Goal: Task Accomplishment & Management: Manage account settings

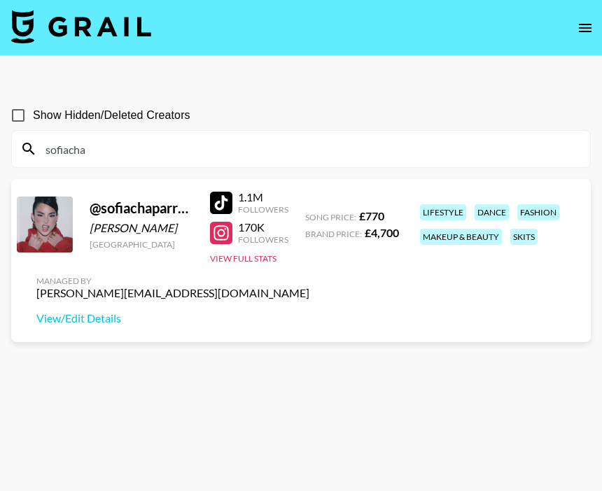
drag, startPoint x: 100, startPoint y: 150, endPoint x: 68, endPoint y: 152, distance: 32.2
click at [68, 152] on input "sofiacha" at bounding box center [309, 149] width 544 height 22
drag, startPoint x: 105, startPoint y: 148, endPoint x: 3, endPoint y: 135, distance: 102.9
click at [3, 136] on div "Show Hidden/Deleted Creators sofiacha @ sofiachaparrorr Sofia Chaparrorr United…" at bounding box center [301, 279] width 602 height 379
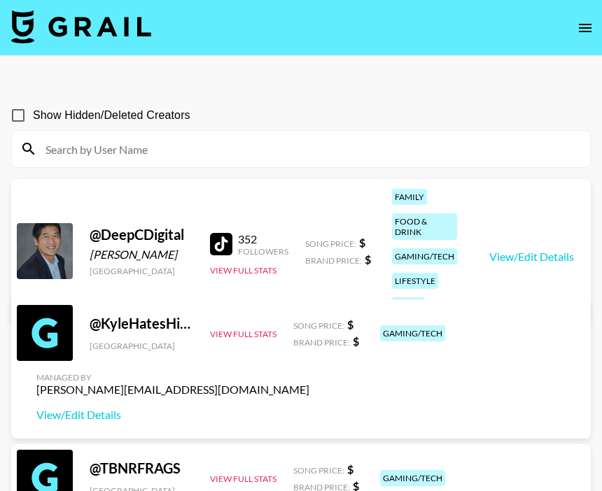
click at [581, 26] on icon "open drawer" at bounding box center [585, 28] width 17 height 17
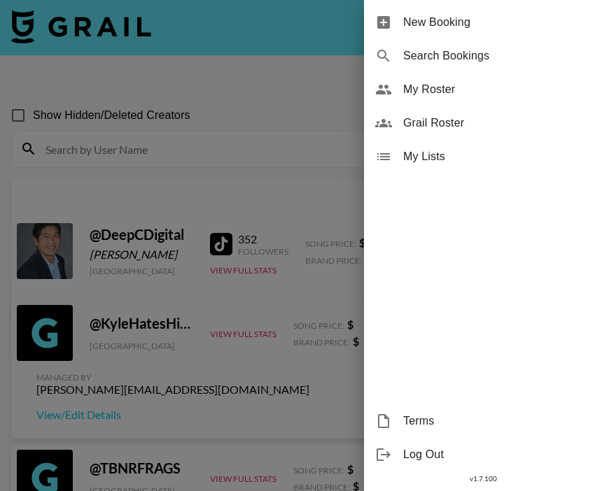
click at [440, 96] on span "My Roster" at bounding box center [497, 89] width 188 height 17
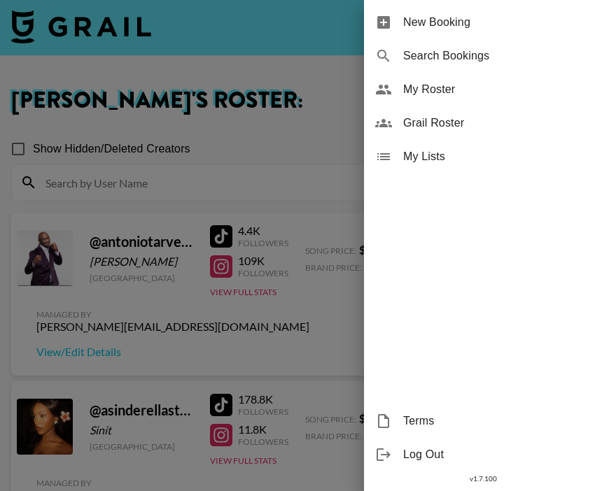
click at [211, 171] on div at bounding box center [301, 245] width 602 height 491
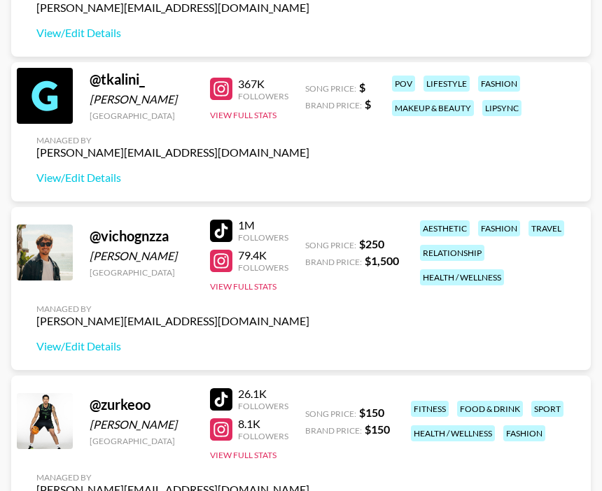
scroll to position [5488, 0]
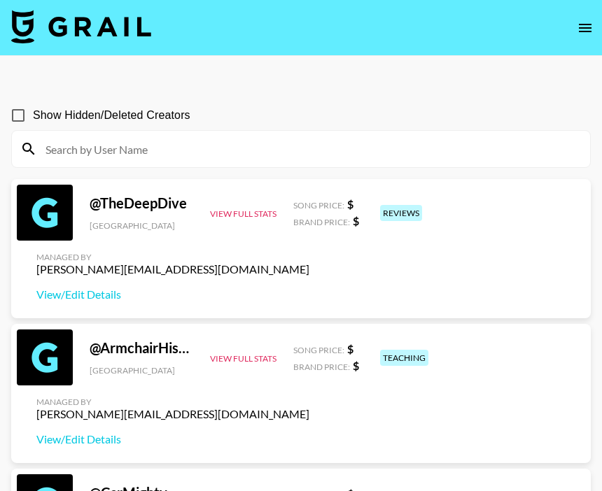
click at [586, 35] on icon "open drawer" at bounding box center [585, 28] width 17 height 17
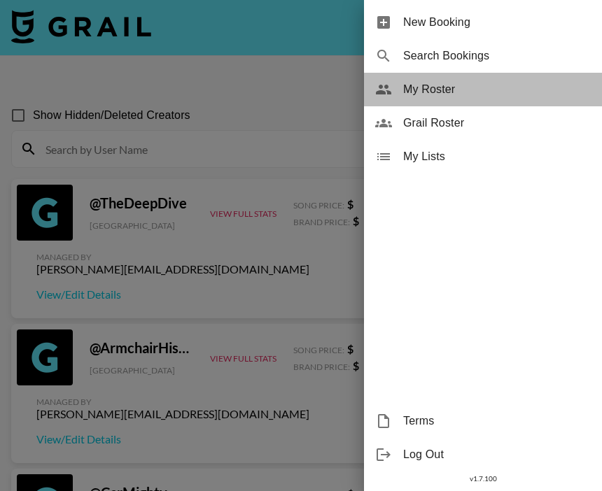
click at [442, 91] on span "My Roster" at bounding box center [497, 89] width 188 height 17
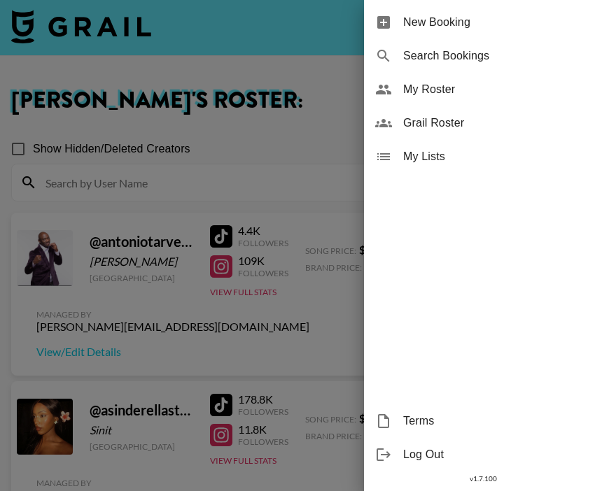
click at [213, 248] on div at bounding box center [301, 245] width 602 height 491
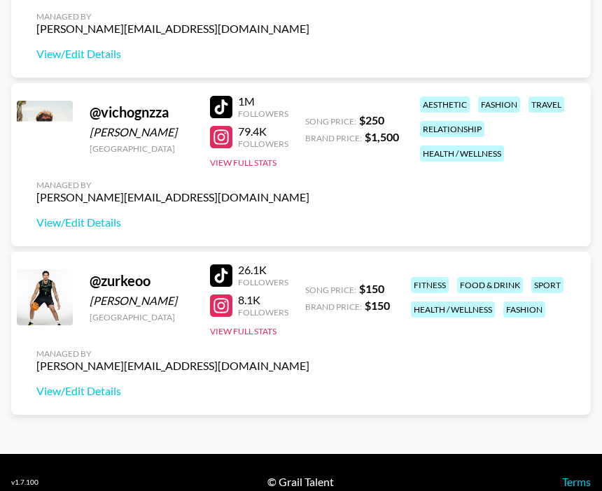
scroll to position [5652, 0]
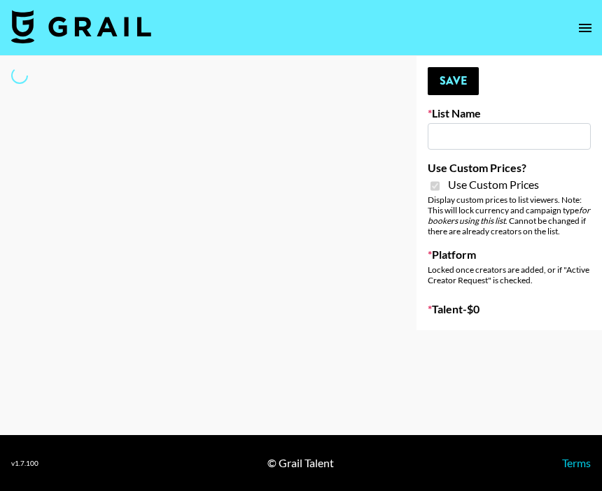
type input "Babbel - 3rd Sept"
checkbox input "true"
select select "Brand"
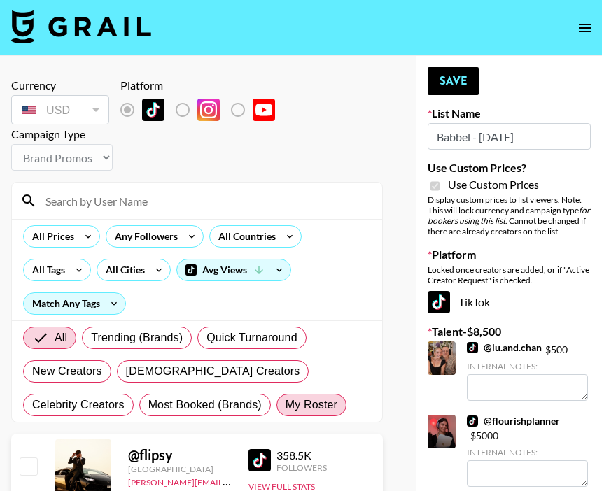
click at [286, 411] on span "My Roster" at bounding box center [312, 405] width 52 height 17
click at [286, 405] on input "My Roster" at bounding box center [286, 405] width 0 height 0
radio input "true"
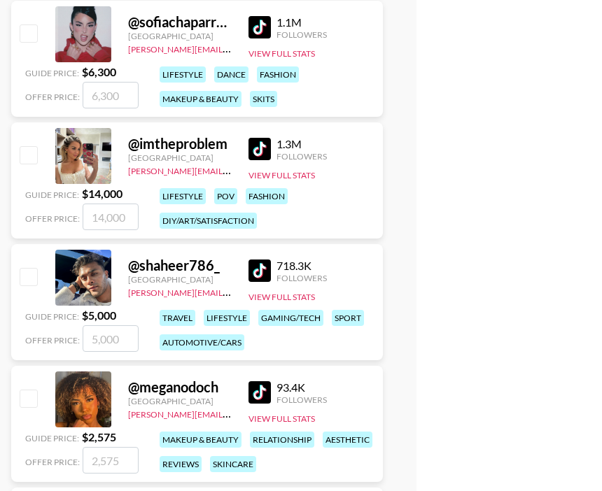
scroll to position [682, 0]
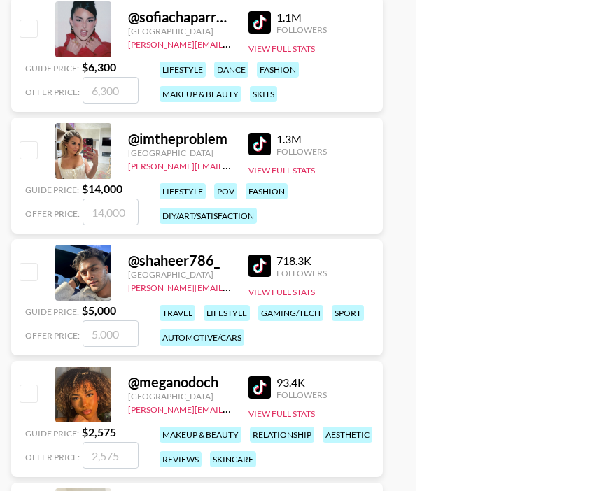
click at [31, 144] on input "checkbox" at bounding box center [28, 149] width 17 height 17
checkbox input "true"
type input "14000"
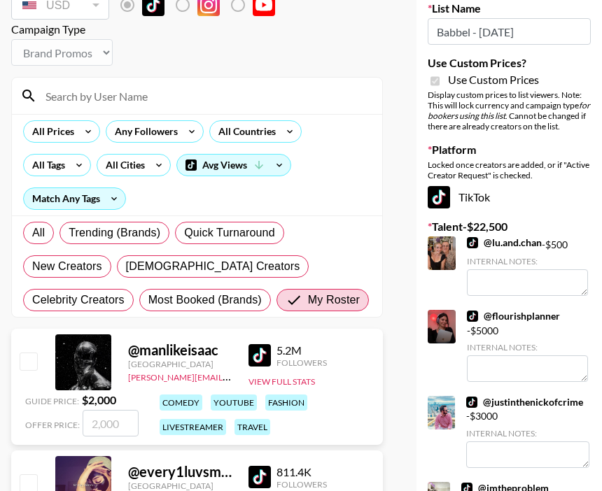
scroll to position [75, 0]
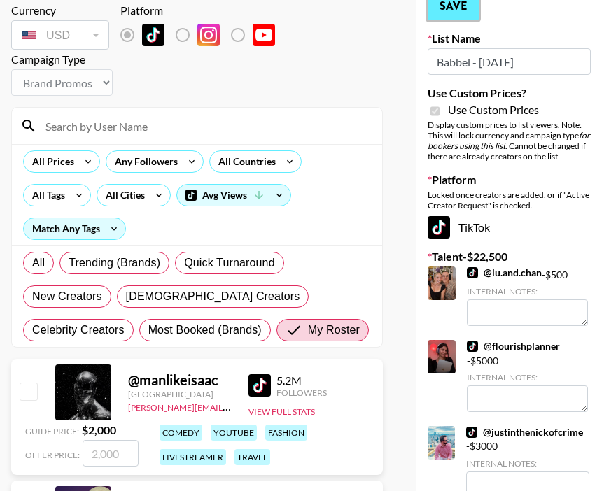
click at [449, 13] on button "Save" at bounding box center [453, 6] width 51 height 28
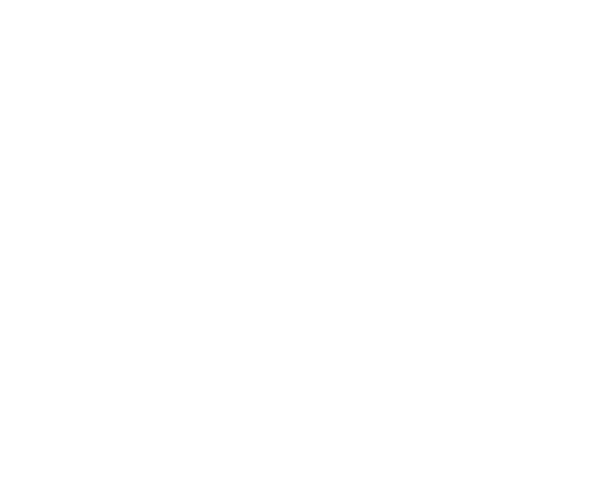
select select "Brand"
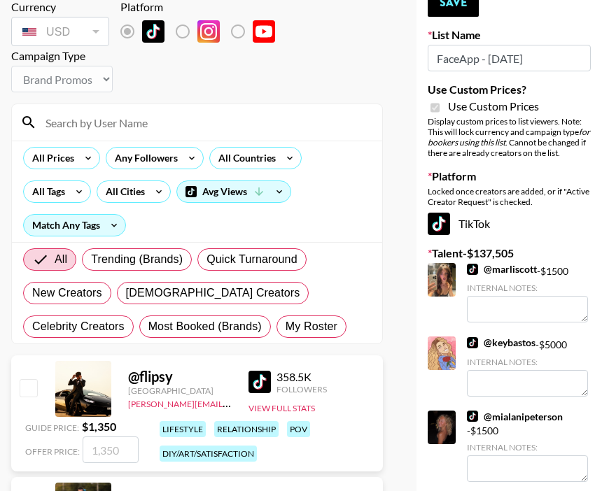
scroll to position [169, 0]
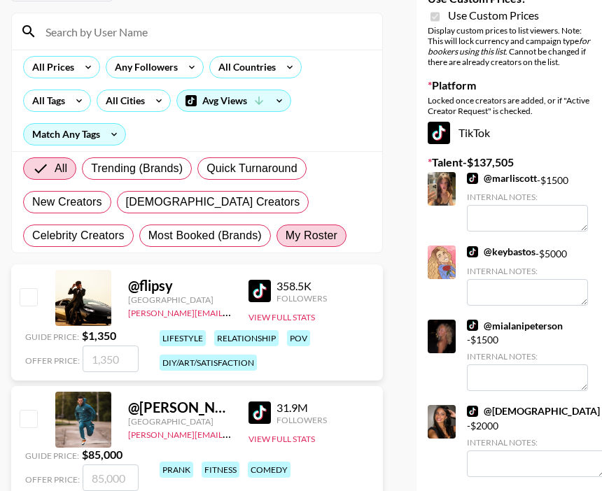
click at [286, 239] on span "My Roster" at bounding box center [312, 235] width 52 height 17
click at [286, 236] on input "My Roster" at bounding box center [286, 236] width 0 height 0
radio input "true"
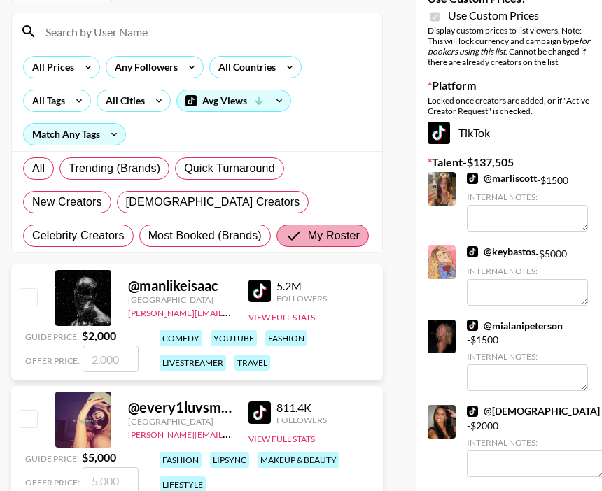
scroll to position [429, 0]
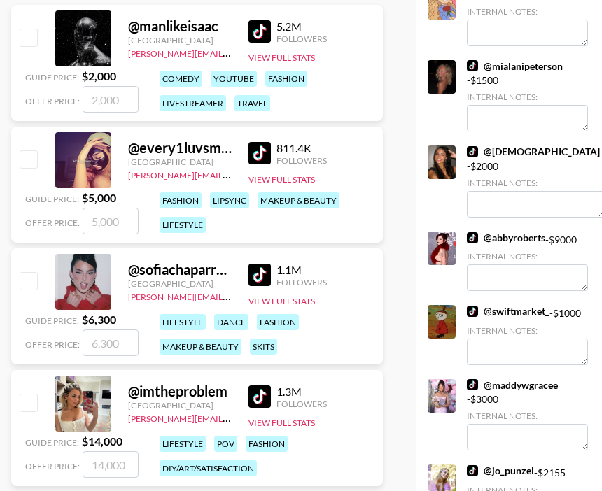
click at [24, 167] on input "checkbox" at bounding box center [28, 158] width 17 height 17
checkbox input "true"
type input "5000"
click at [30, 279] on input "checkbox" at bounding box center [28, 280] width 17 height 17
checkbox input "true"
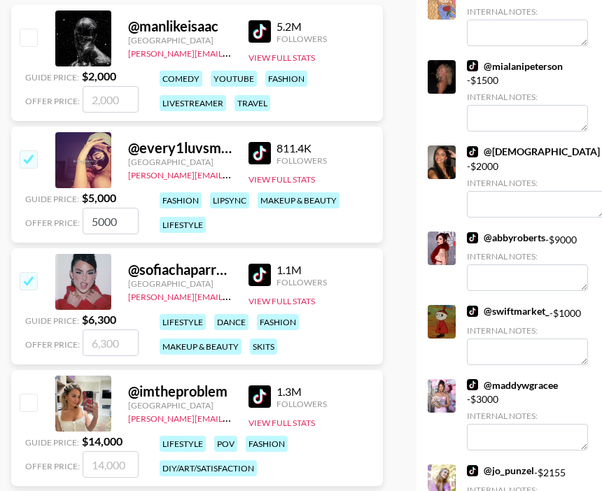
type input "6300"
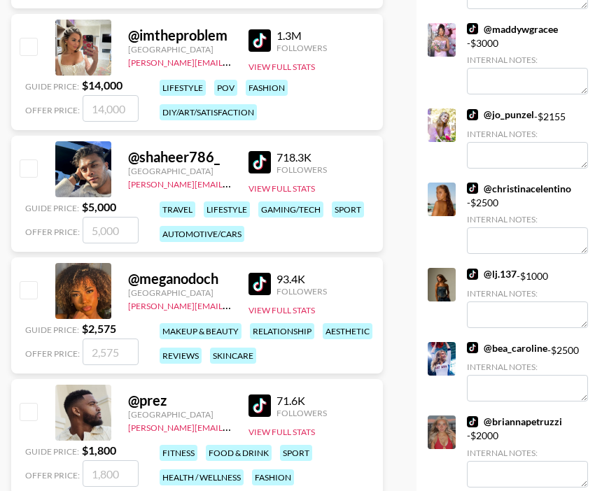
scroll to position [917, 0]
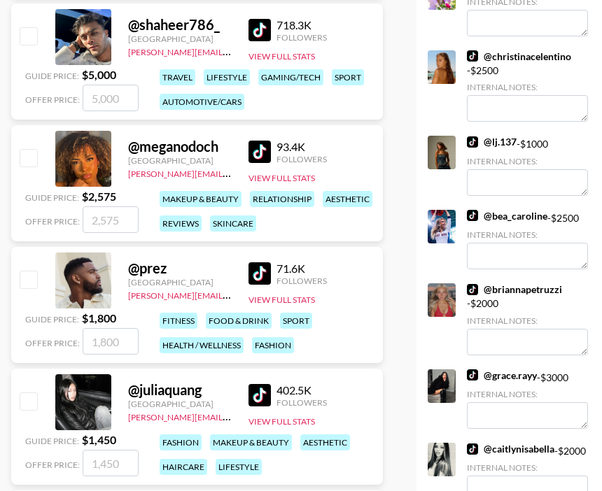
click at [27, 161] on input "checkbox" at bounding box center [28, 157] width 17 height 17
checkbox input "true"
type input "2575"
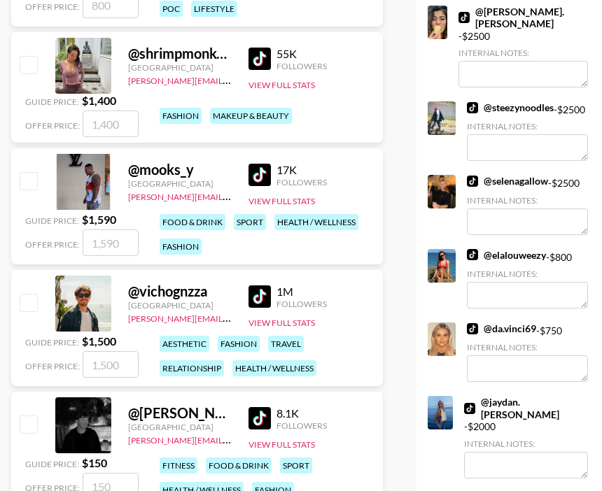
scroll to position [1902, 0]
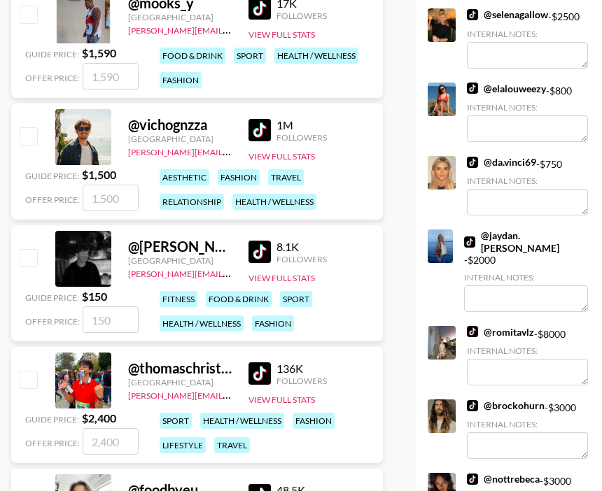
click at [31, 140] on input "checkbox" at bounding box center [28, 135] width 17 height 17
checkbox input "true"
type input "1500"
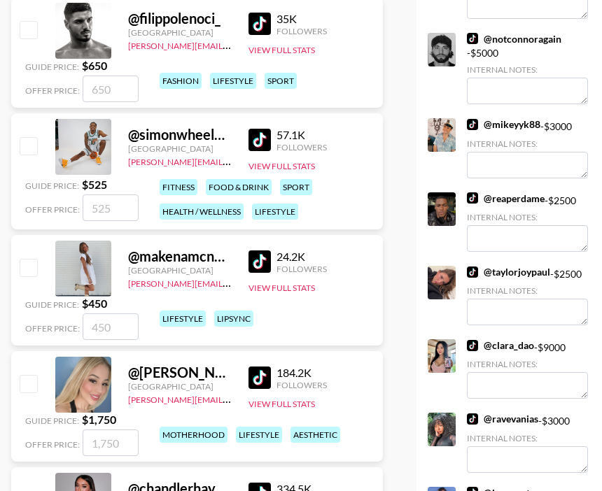
scroll to position [2512, 0]
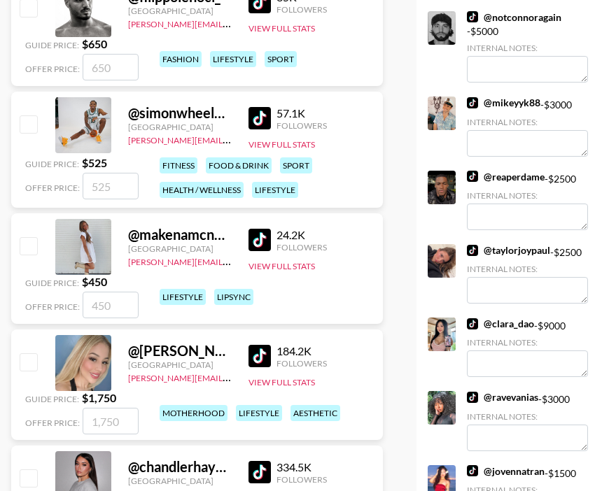
click at [28, 250] on input "checkbox" at bounding box center [28, 245] width 17 height 17
checkbox input "true"
type input "450"
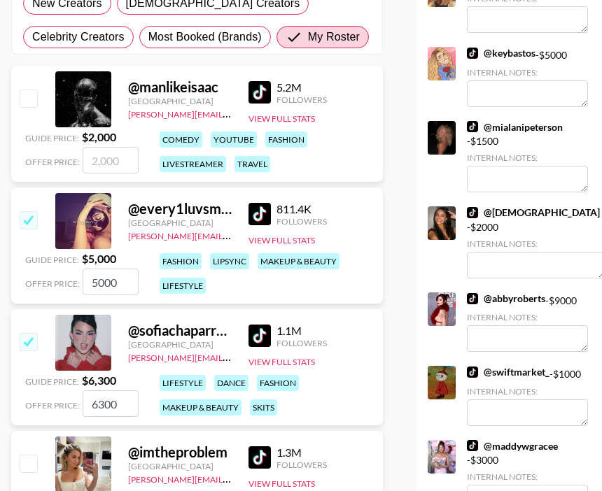
scroll to position [0, 0]
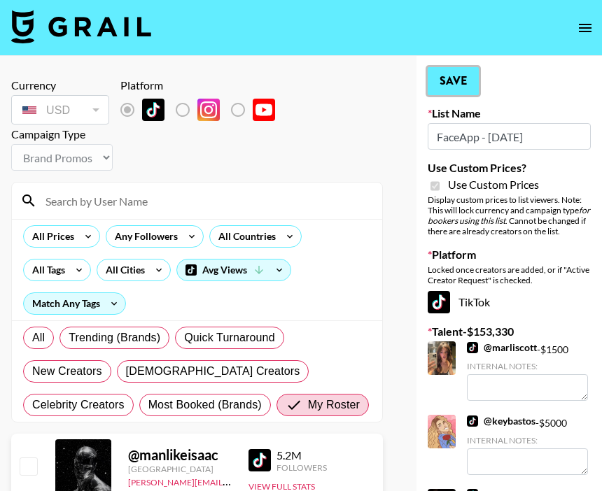
click at [461, 72] on button "Save" at bounding box center [453, 81] width 51 height 28
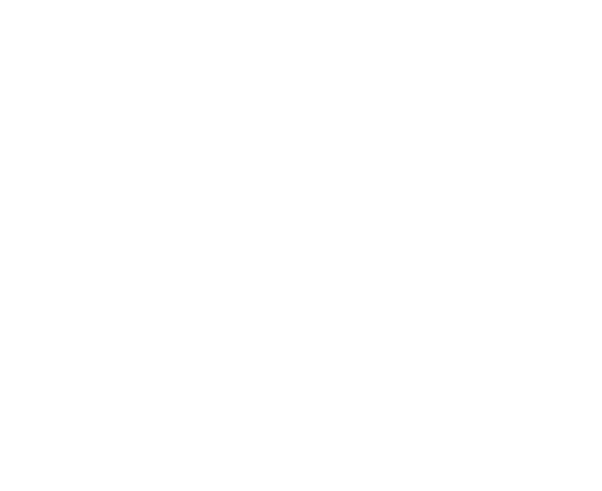
select select "Brand"
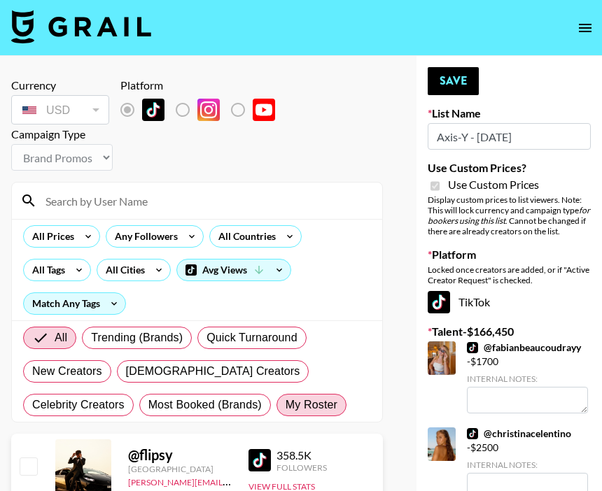
click at [286, 411] on span "My Roster" at bounding box center [312, 405] width 52 height 17
click at [286, 405] on input "My Roster" at bounding box center [286, 405] width 0 height 0
radio input "true"
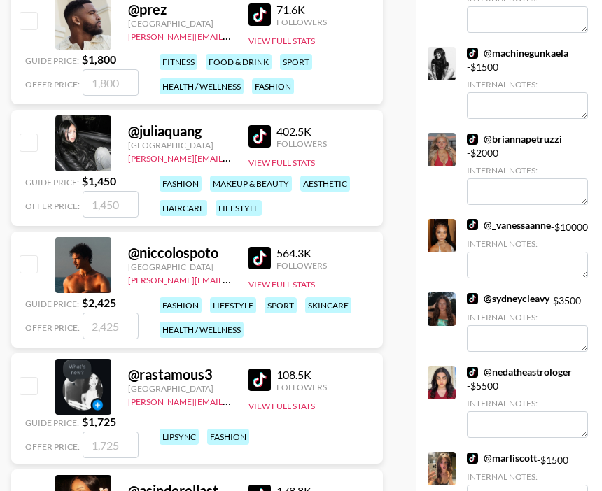
scroll to position [1072, 0]
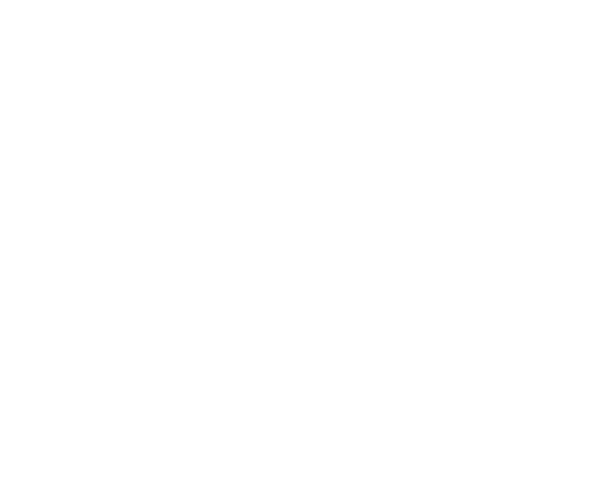
select select "Brand"
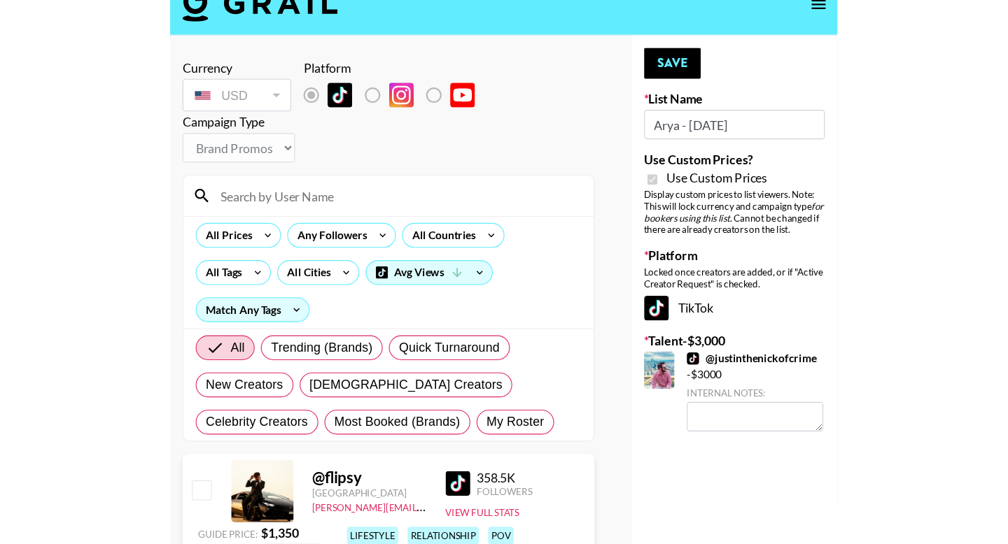
scroll to position [24, 0]
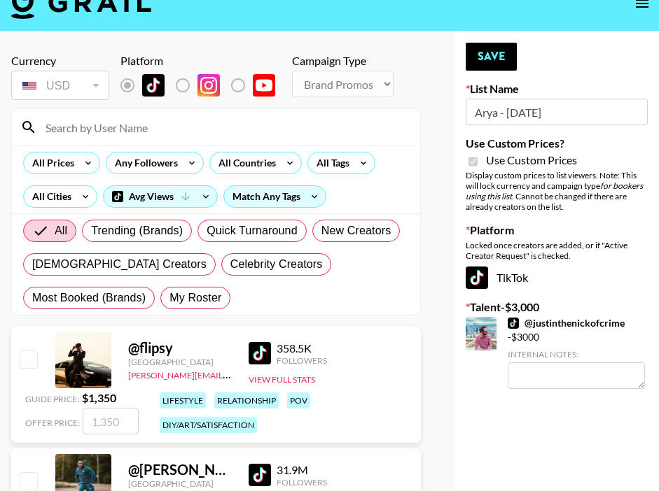
click at [176, 136] on input at bounding box center [224, 127] width 374 height 22
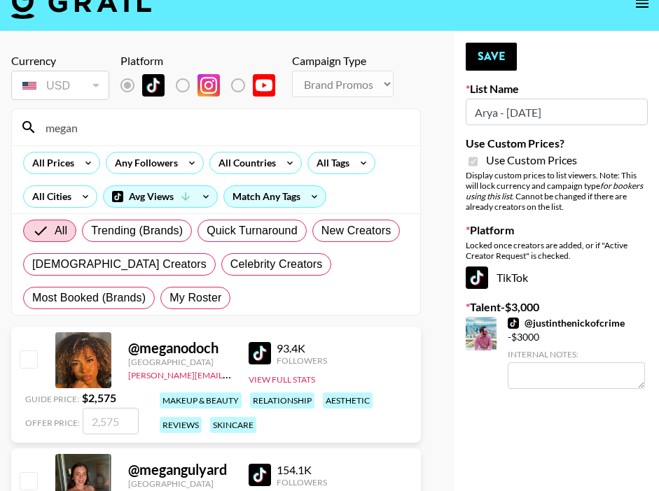
type input "megan"
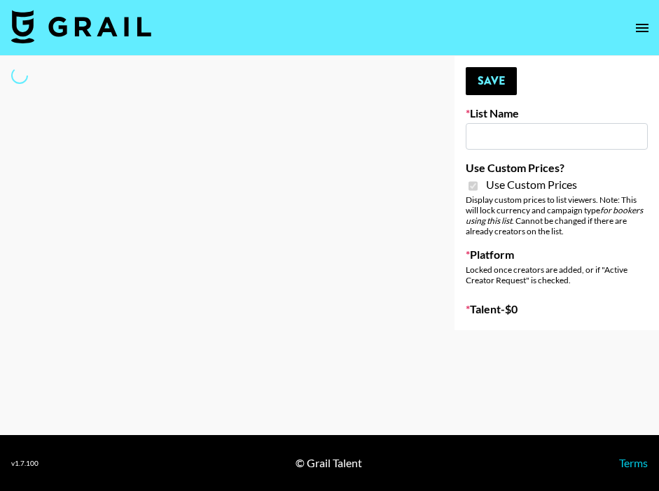
type input "Content Labs for Govee's TV Backlight 3."
checkbox input "true"
select select "Brand"
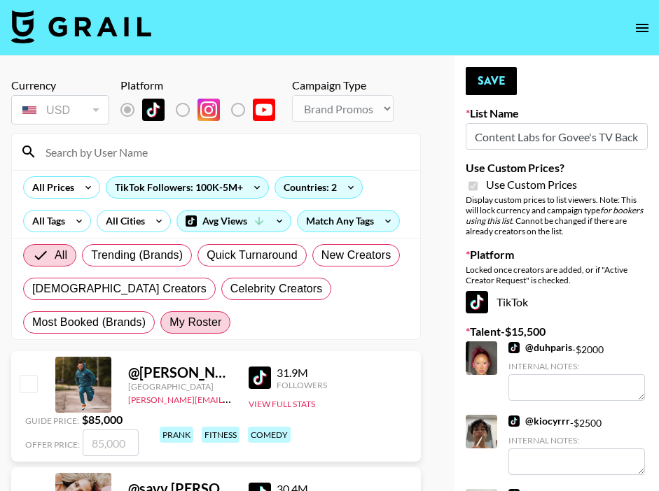
click at [169, 329] on span "My Roster" at bounding box center [195, 322] width 52 height 17
click at [169, 323] on input "My Roster" at bounding box center [169, 323] width 0 height 0
radio input "true"
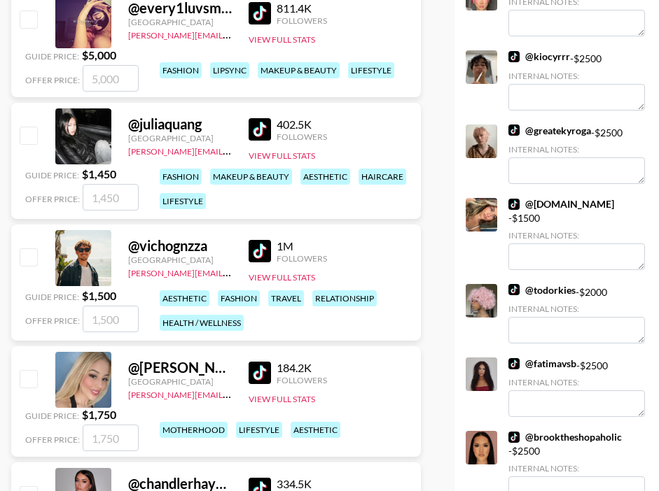
scroll to position [369, 0]
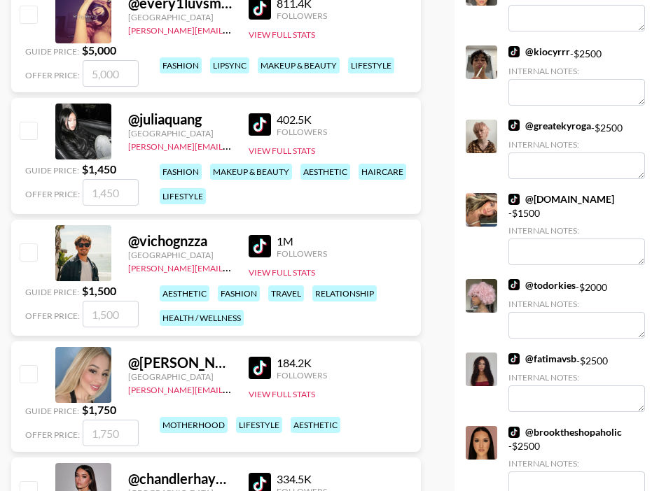
click at [36, 252] on input "checkbox" at bounding box center [28, 252] width 17 height 17
checkbox input "true"
drag, startPoint x: 122, startPoint y: 314, endPoint x: 87, endPoint y: 314, distance: 34.3
click at [87, 314] on input "1500" at bounding box center [111, 314] width 56 height 27
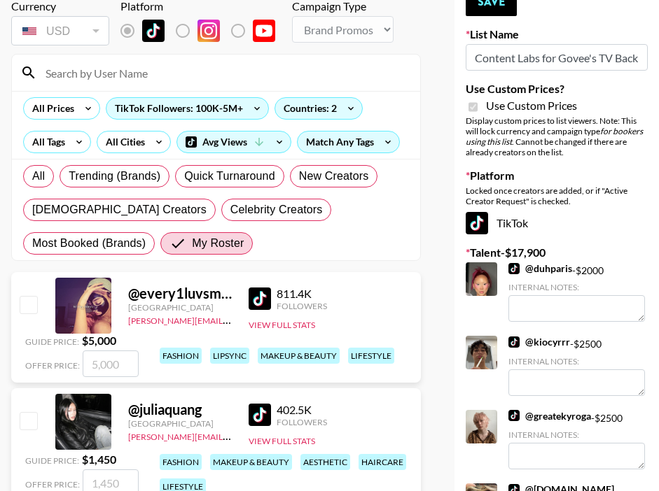
scroll to position [0, 0]
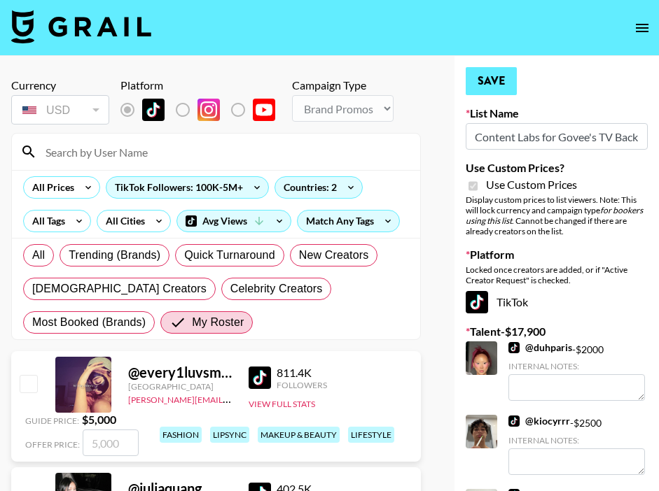
type input "2400"
click at [491, 84] on button "Save" at bounding box center [490, 81] width 51 height 28
radio input "true"
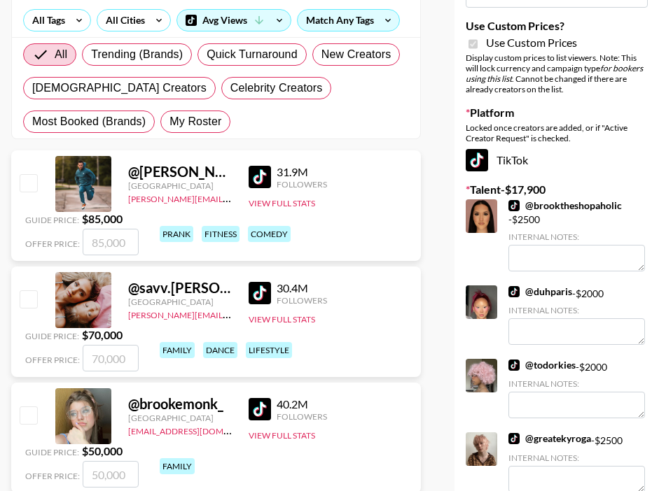
scroll to position [287, 0]
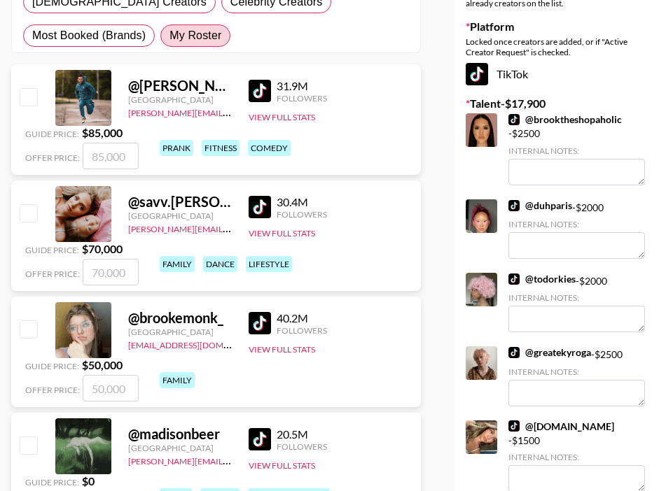
click at [160, 24] on label "My Roster" at bounding box center [195, 35] width 70 height 22
click at [169, 36] on input "My Roster" at bounding box center [169, 36] width 0 height 0
radio input "true"
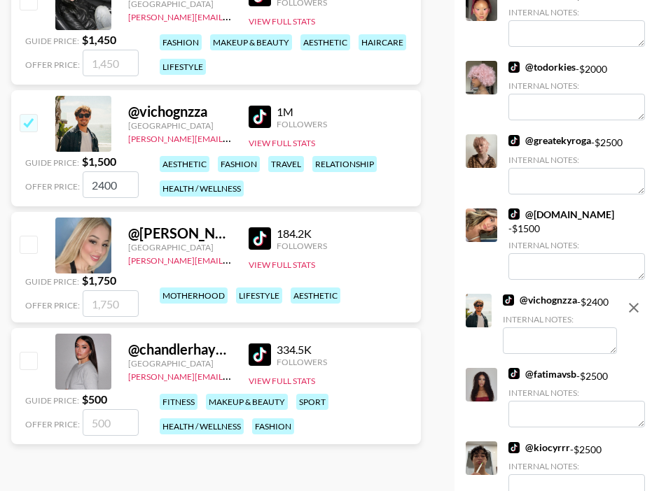
scroll to position [512, 0]
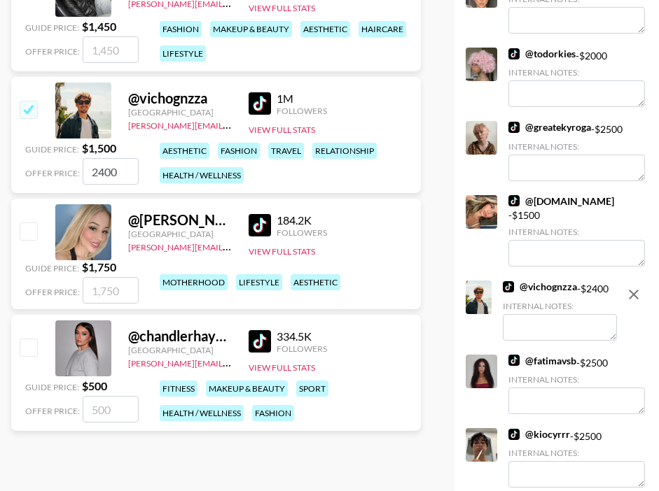
drag, startPoint x: 121, startPoint y: 176, endPoint x: 96, endPoint y: 174, distance: 25.2
click at [96, 174] on input "2400" at bounding box center [111, 171] width 56 height 27
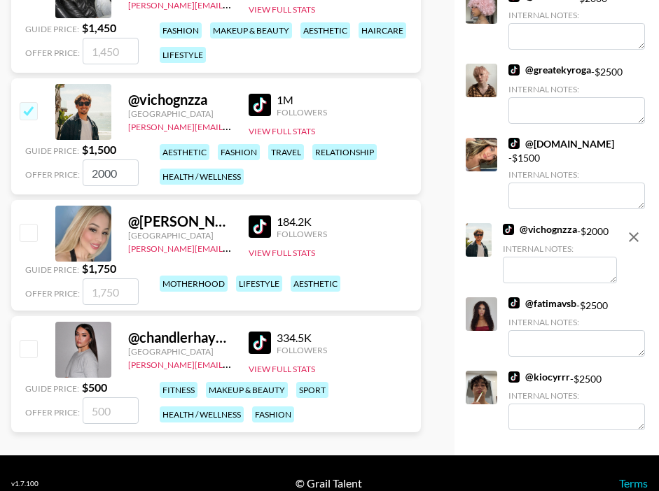
scroll to position [0, 0]
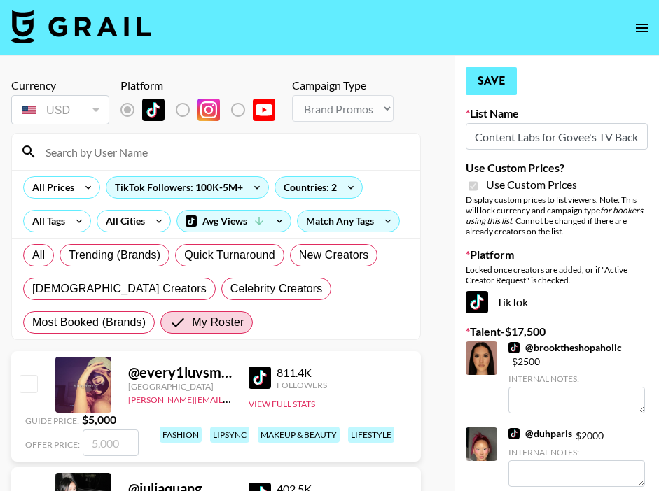
type input "2000"
click at [491, 76] on button "Save" at bounding box center [490, 81] width 51 height 28
radio input "true"
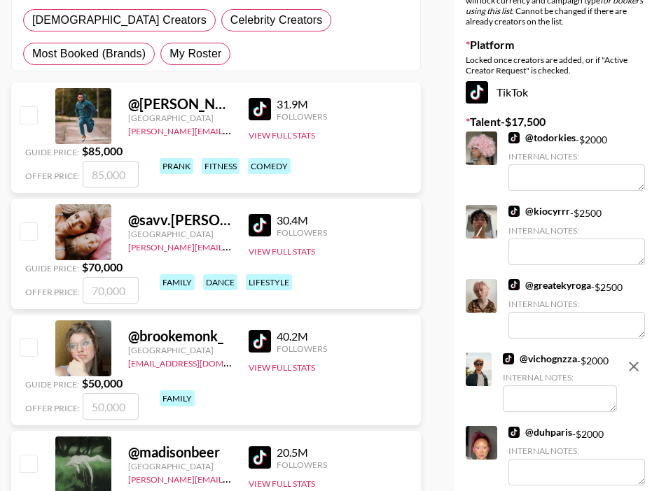
scroll to position [234, 0]
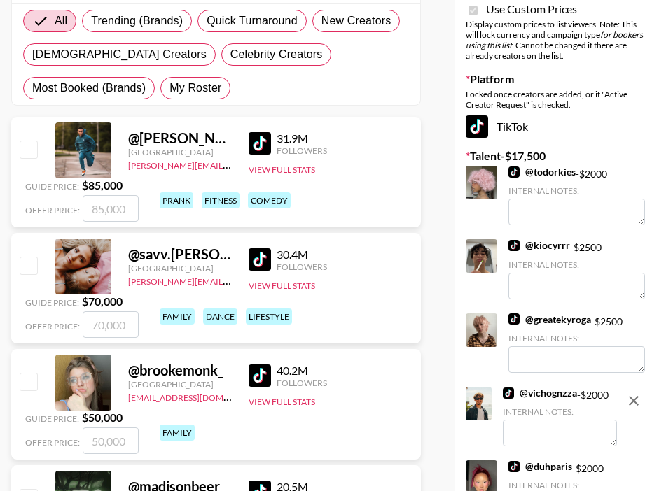
click at [50, 76] on div "All Trending (Brands) Quick Turnaround New Creators LGBTQIA+ Creators Celebrity…" at bounding box center [215, 54] width 391 height 101
click at [169, 90] on span "My Roster" at bounding box center [195, 88] width 52 height 17
click at [169, 88] on input "My Roster" at bounding box center [169, 88] width 0 height 0
radio input "true"
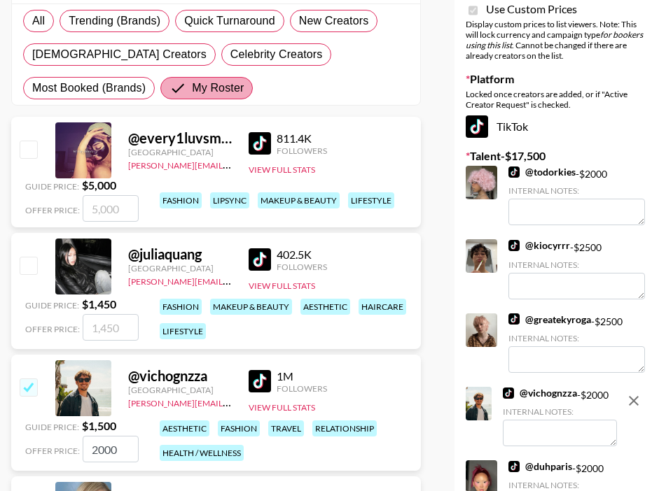
scroll to position [250, 0]
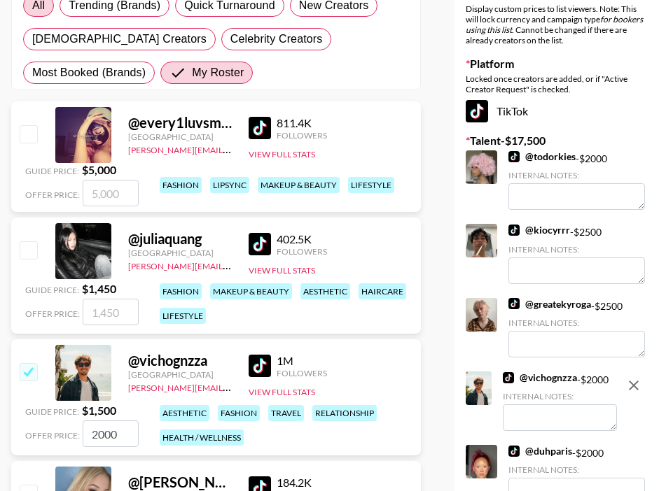
click at [36, 10] on span "All" at bounding box center [38, 5] width 13 height 17
click at [32, 6] on input "All" at bounding box center [32, 6] width 0 height 0
radio input "true"
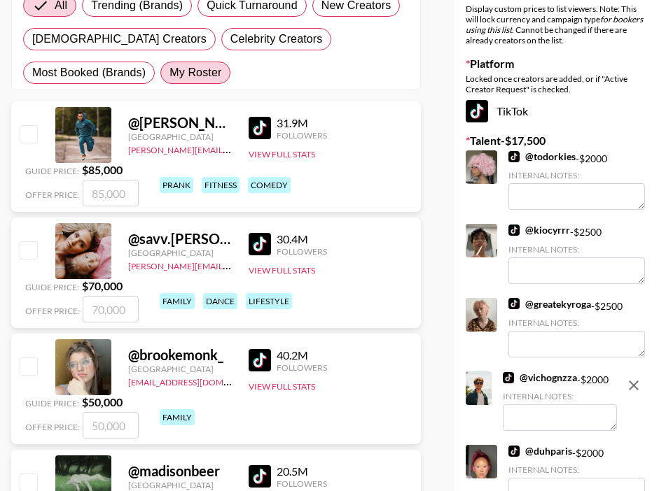
click at [160, 81] on label "My Roster" at bounding box center [195, 73] width 70 height 22
click at [169, 73] on input "My Roster" at bounding box center [169, 73] width 0 height 0
radio input "true"
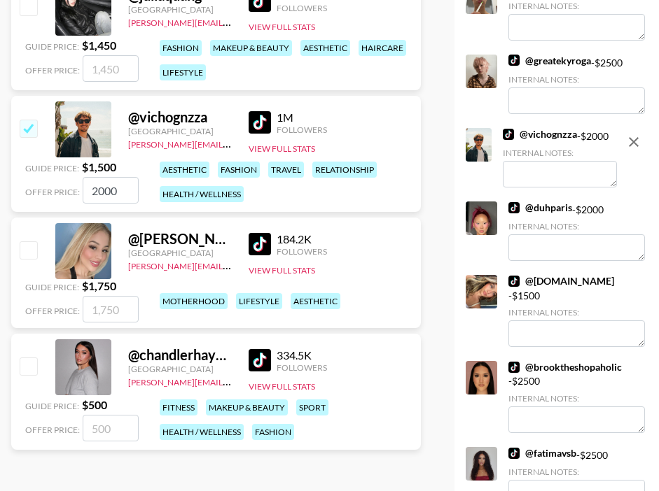
scroll to position [590, 0]
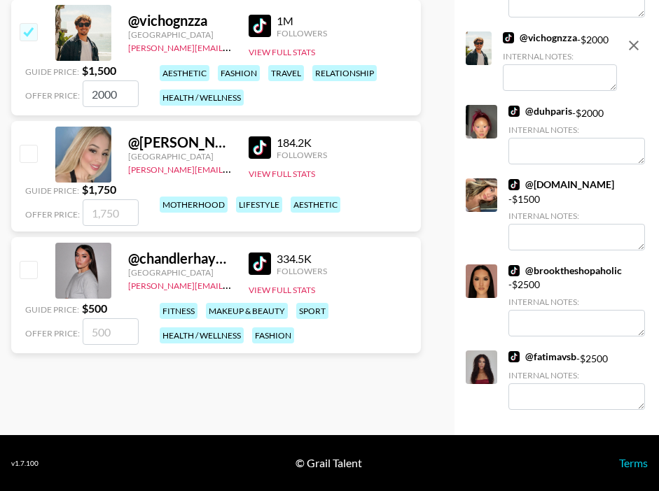
click at [261, 265] on img at bounding box center [259, 264] width 22 height 22
click at [115, 325] on input "number" at bounding box center [111, 331] width 56 height 27
type input "1"
checkbox input "true"
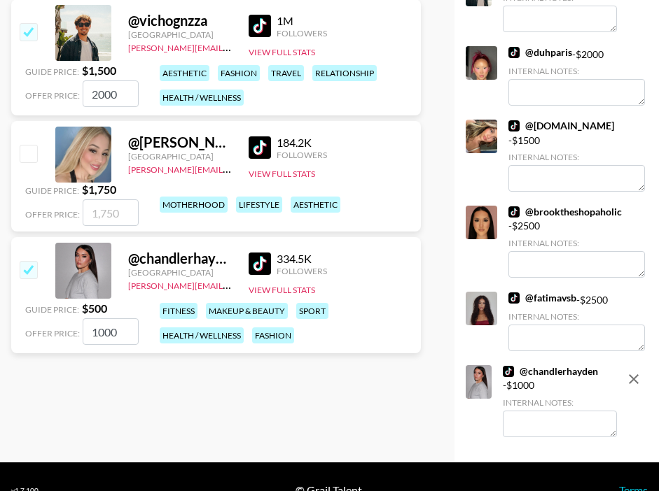
type input "1000"
click at [537, 423] on textarea at bounding box center [559, 424] width 114 height 27
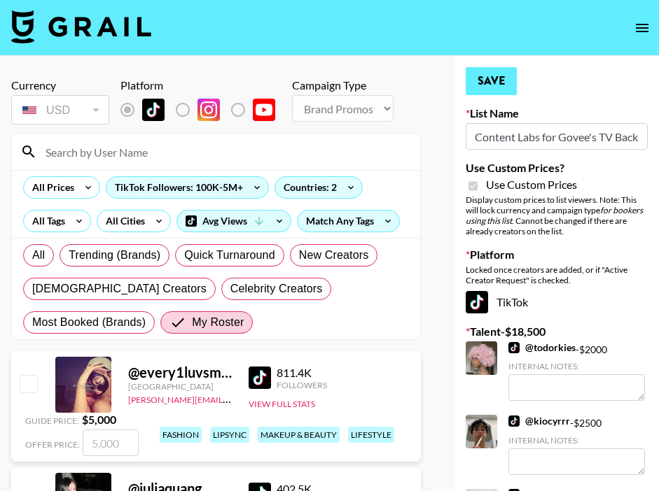
type textarea "Just moved into new apartment"
click at [492, 93] on button "Save" at bounding box center [490, 81] width 51 height 28
radio input "true"
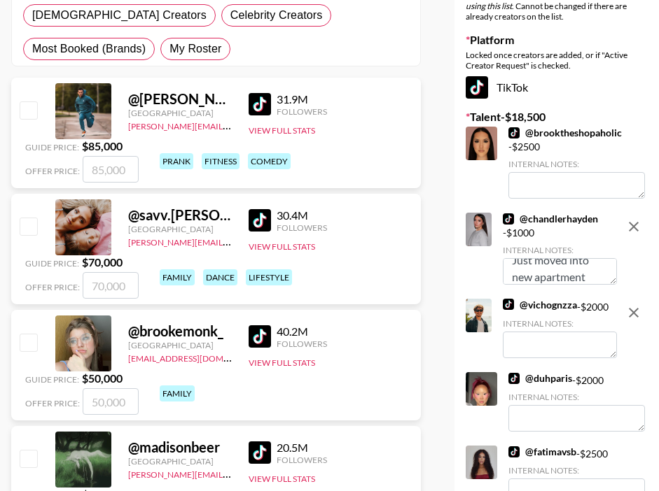
scroll to position [211, 0]
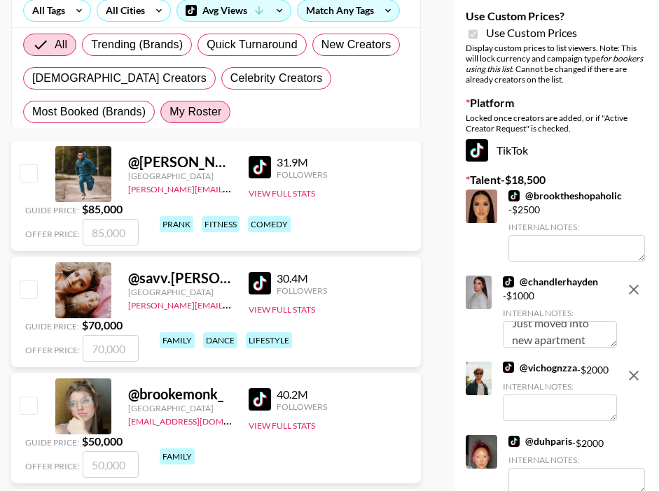
click at [169, 111] on span "My Roster" at bounding box center [195, 112] width 52 height 17
click at [169, 112] on input "My Roster" at bounding box center [169, 112] width 0 height 0
radio input "true"
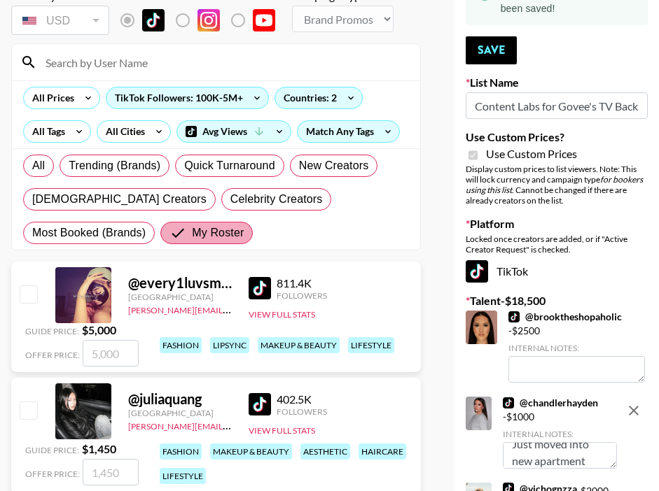
scroll to position [0, 0]
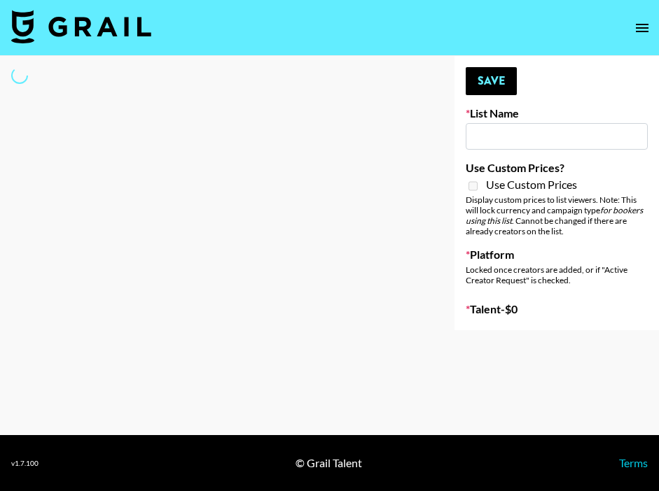
type input "Caribbean Diaspora Creators"
select select "Song"
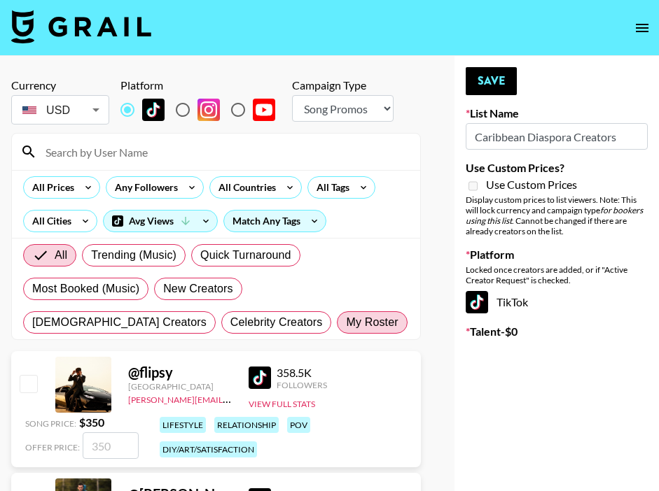
click at [346, 316] on span "My Roster" at bounding box center [372, 322] width 52 height 17
click at [346, 323] on input "My Roster" at bounding box center [346, 323] width 0 height 0
radio input "true"
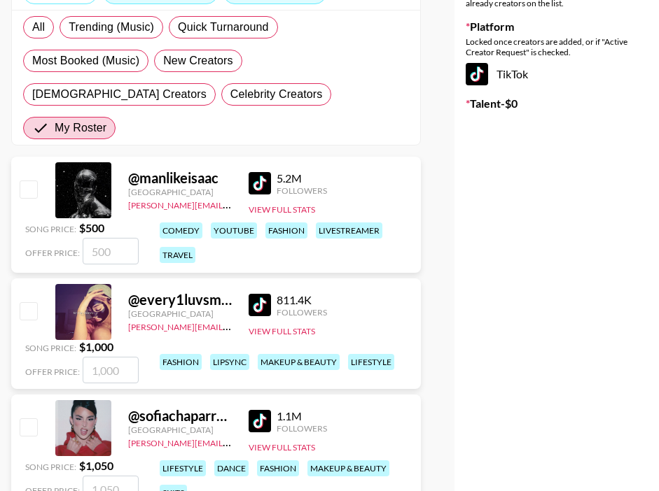
scroll to position [229, 0]
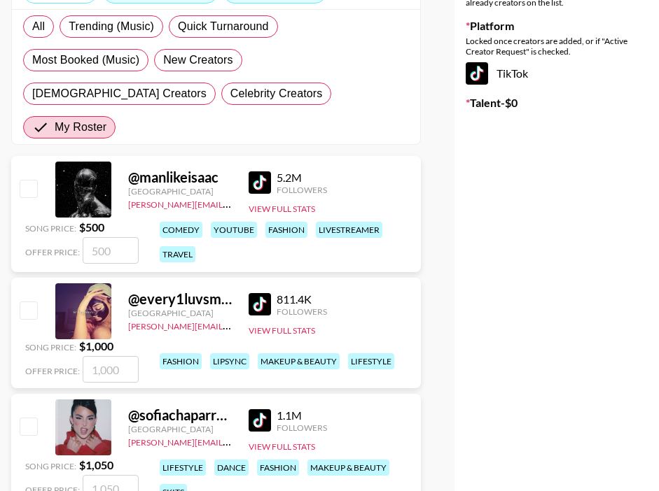
click at [34, 302] on input "checkbox" at bounding box center [28, 310] width 17 height 17
checkbox input "true"
type input "1000"
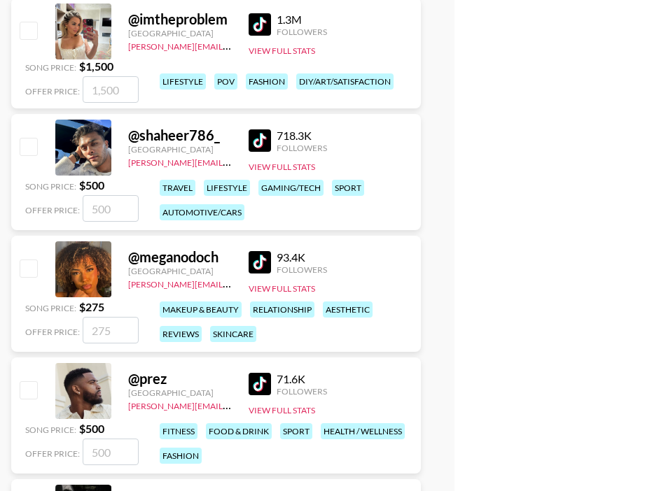
scroll to position [775, 0]
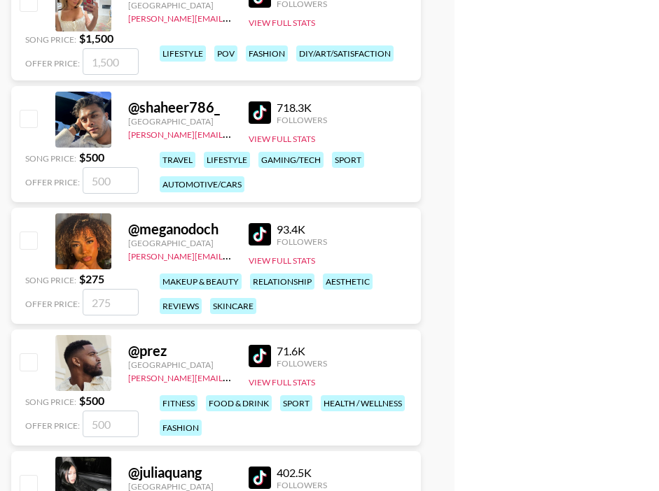
click at [265, 223] on img at bounding box center [259, 234] width 22 height 22
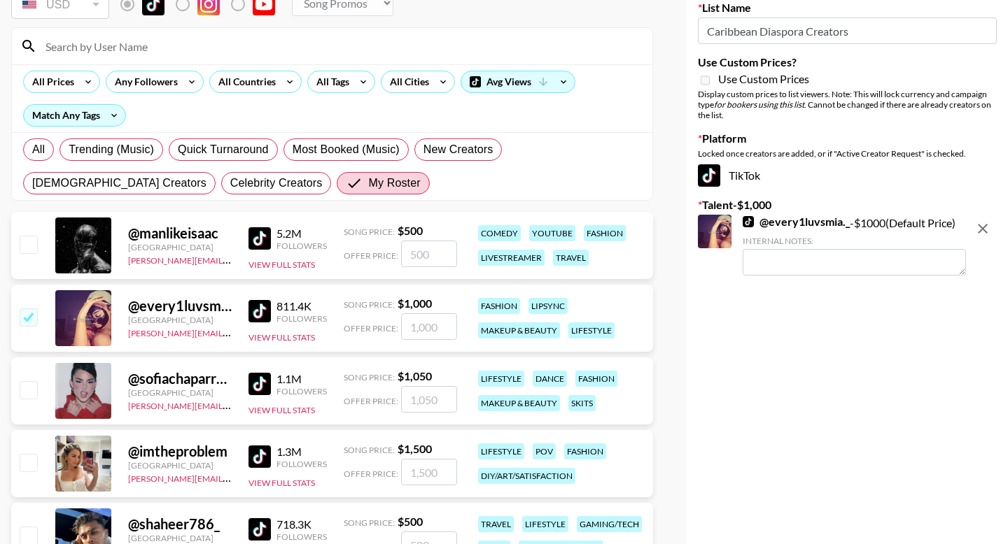
scroll to position [13, 0]
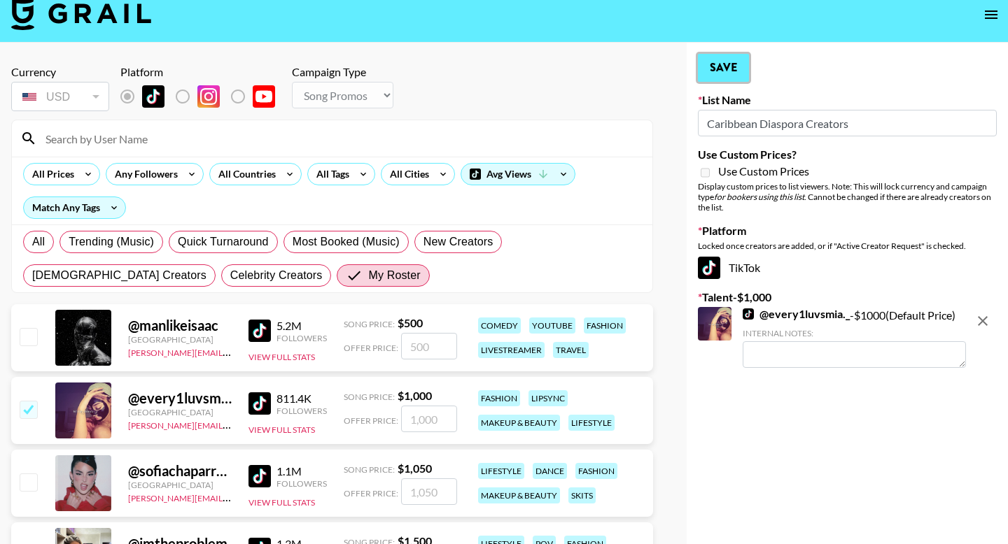
click at [658, 62] on button "Save" at bounding box center [723, 68] width 51 height 28
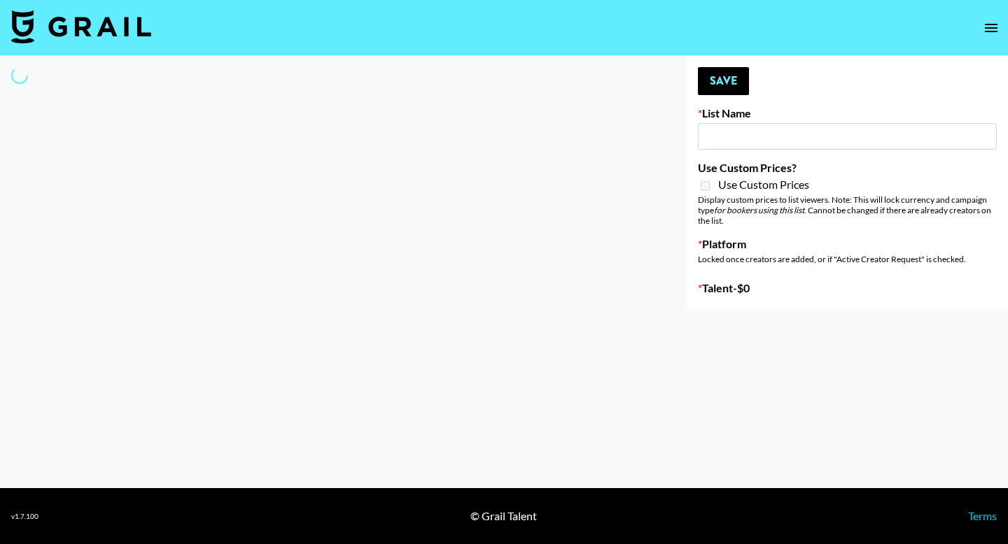
type input "London Fashion Week [DATE]"
select select "Song"
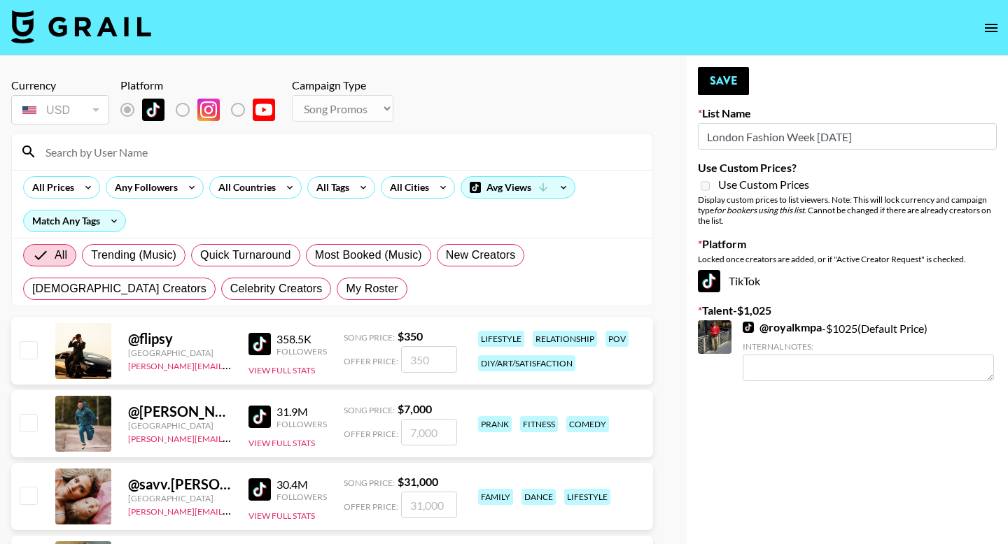
click at [257, 148] on input at bounding box center [340, 152] width 607 height 22
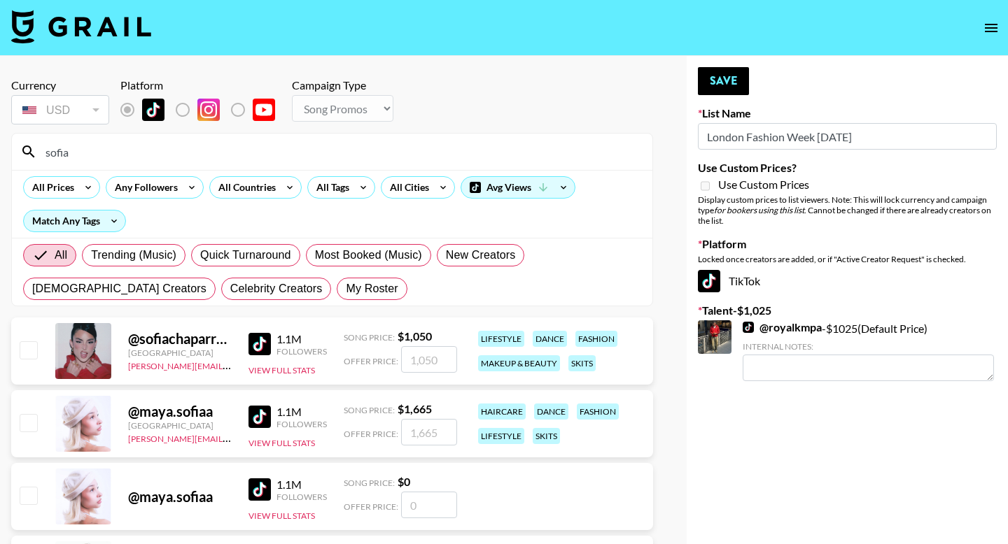
type input "sofia"
click at [27, 346] on input "checkbox" at bounding box center [28, 349] width 17 height 17
checkbox input "true"
type input "1050"
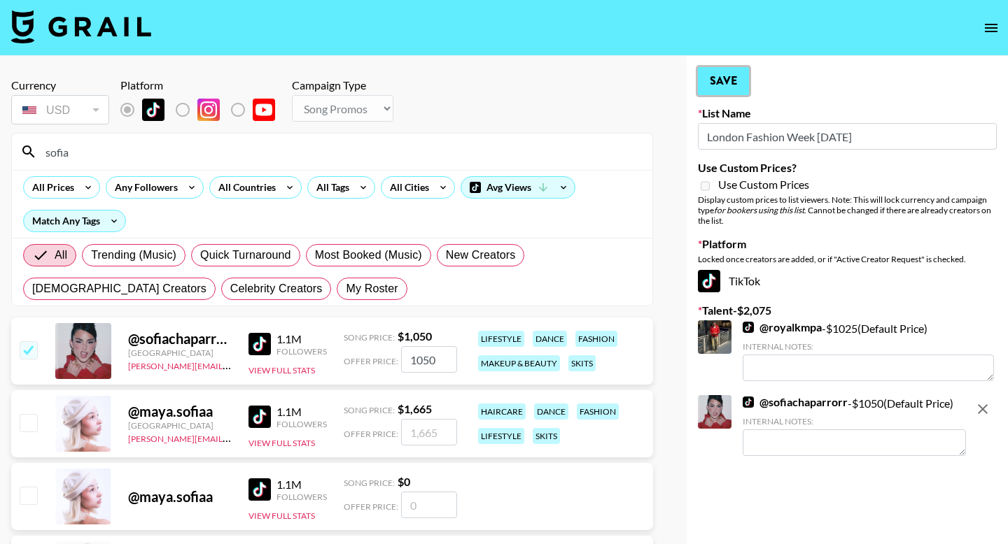
click at [719, 83] on button "Save" at bounding box center [723, 81] width 51 height 28
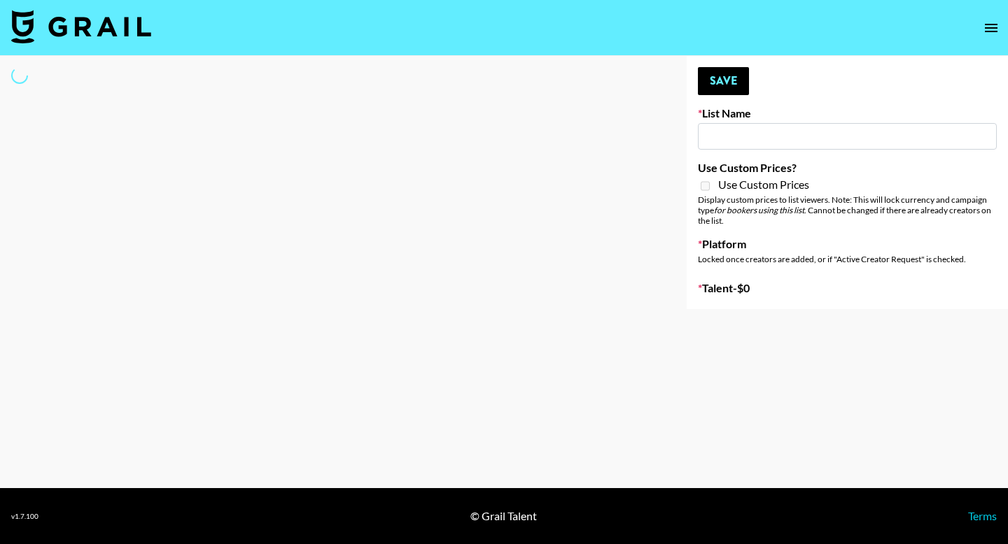
type input "New York Fashion Week Sep 25"
select select "Song"
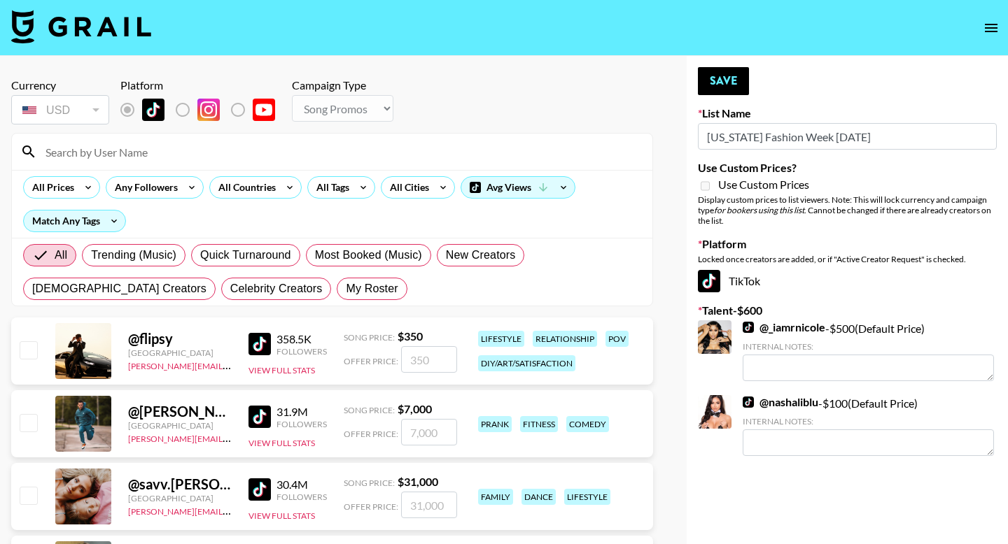
click at [360, 151] on input at bounding box center [340, 152] width 607 height 22
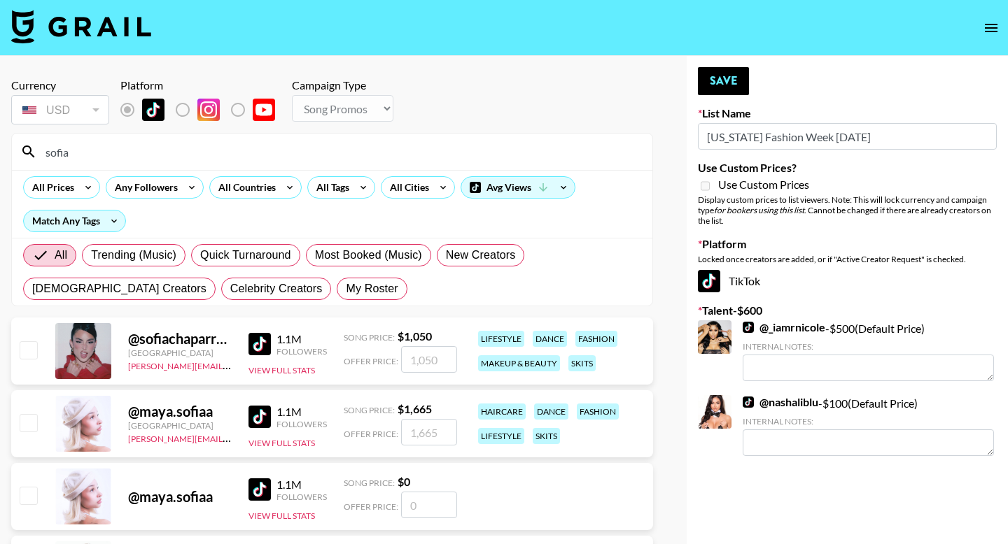
type input "sofia"
click at [31, 350] on input "checkbox" at bounding box center [28, 349] width 17 height 17
checkbox input "true"
type input "1050"
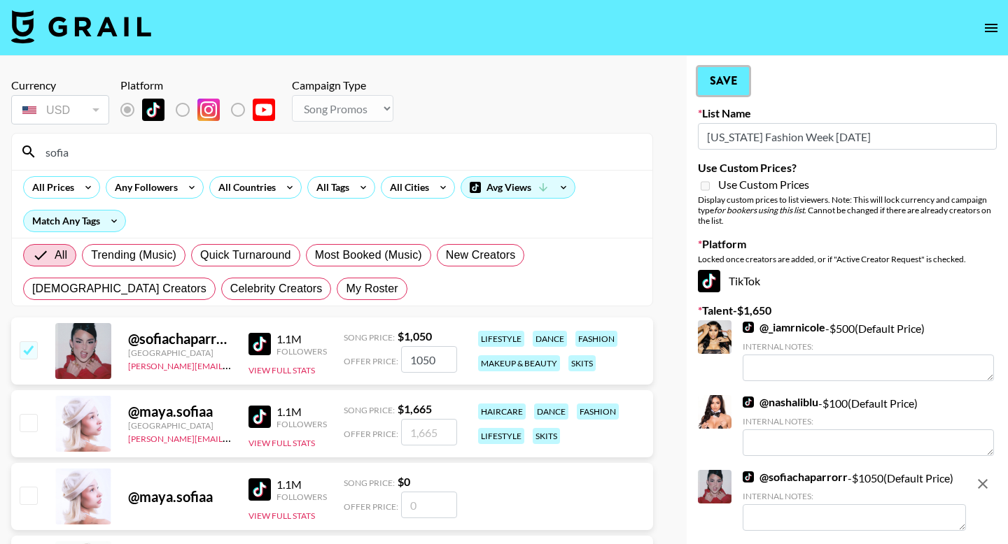
click at [721, 78] on button "Save" at bounding box center [723, 81] width 51 height 28
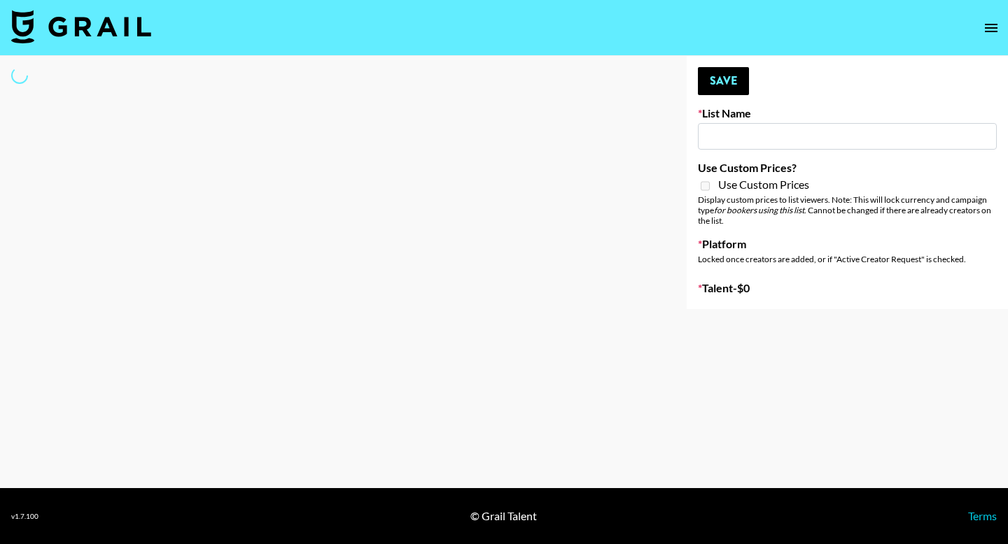
type input "Paris Fashion Week [DATE]"
select select "Song"
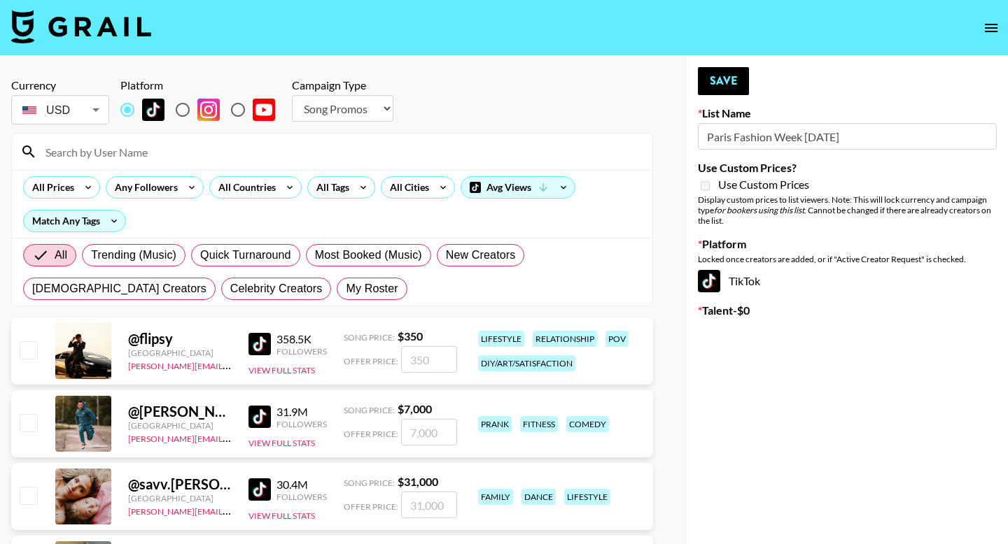
click at [346, 143] on input at bounding box center [340, 152] width 607 height 22
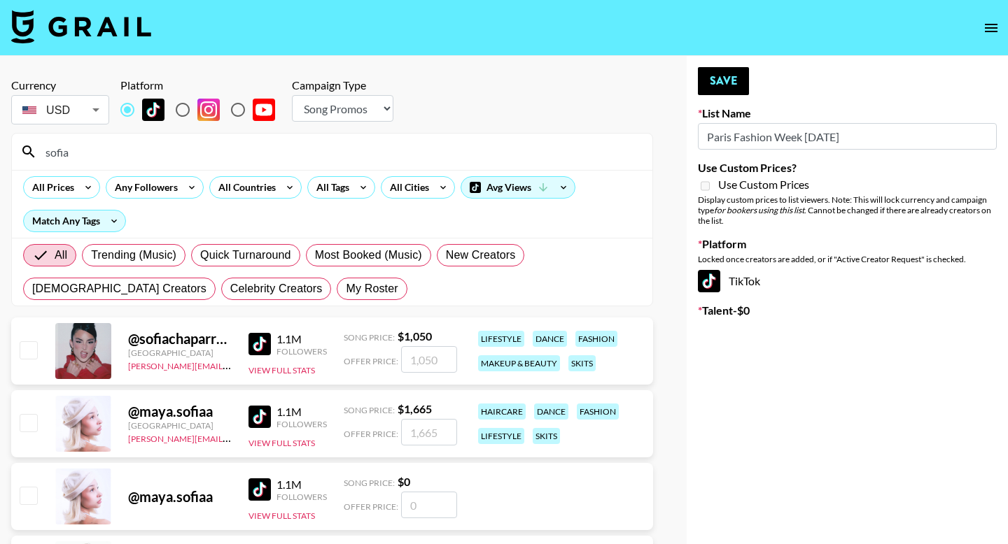
type input "sofia"
click at [27, 360] on div at bounding box center [28, 351] width 22 height 24
click at [32, 353] on input "checkbox" at bounding box center [28, 349] width 17 height 17
checkbox input "true"
type input "1050"
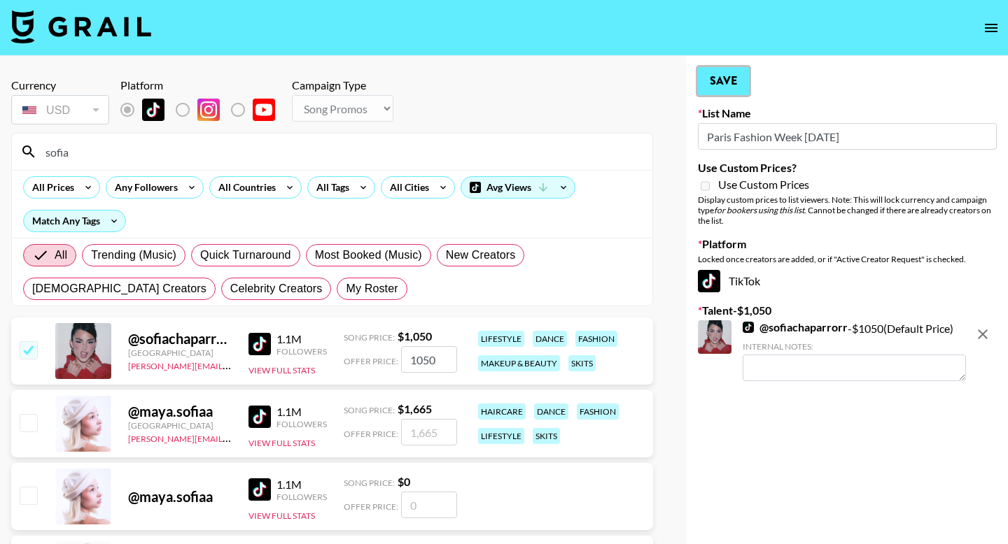
click at [714, 85] on button "Save" at bounding box center [723, 81] width 51 height 28
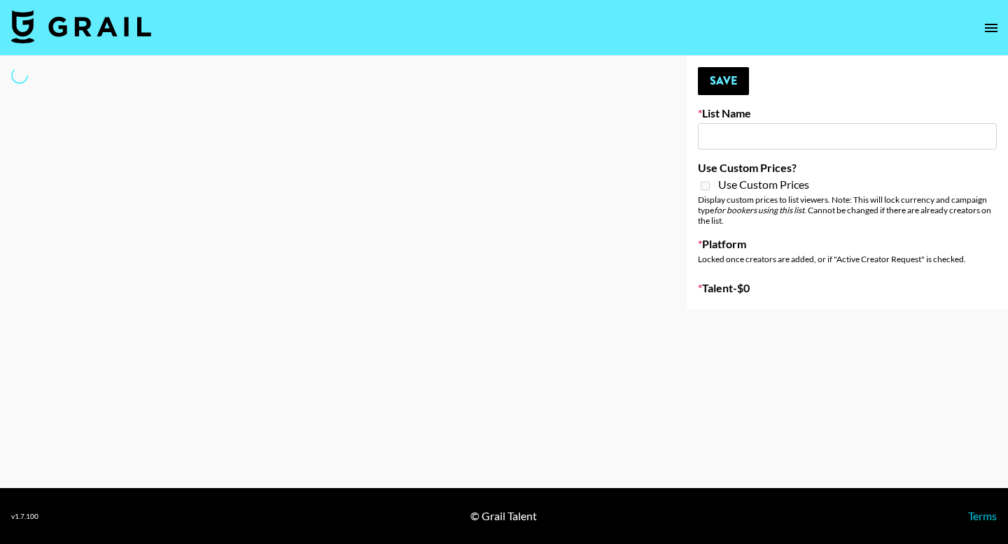
type input "Quick Turnaround Creators - Worldwide 24hrs"
select select "Song"
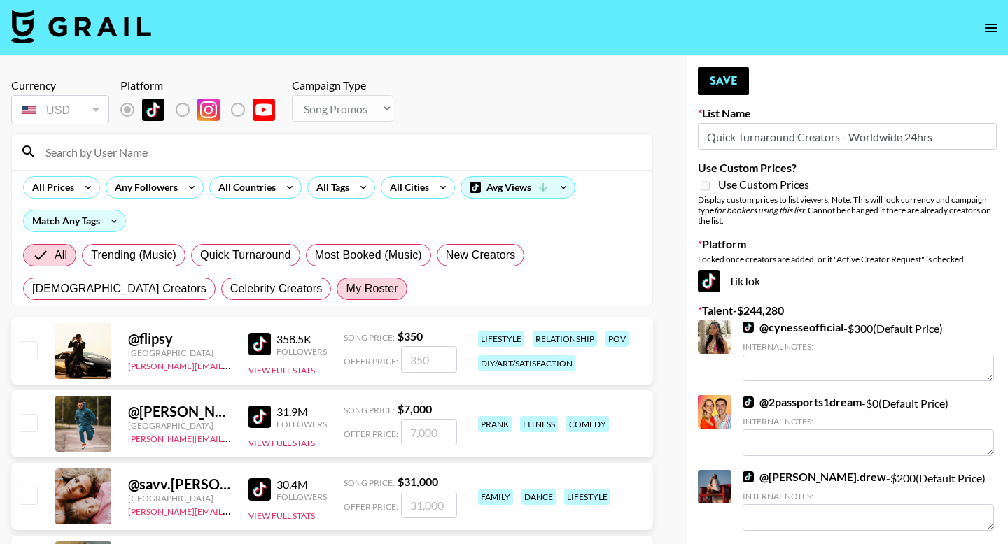
click at [346, 286] on span "My Roster" at bounding box center [372, 289] width 52 height 17
click at [346, 289] on input "My Roster" at bounding box center [346, 289] width 0 height 0
radio input "true"
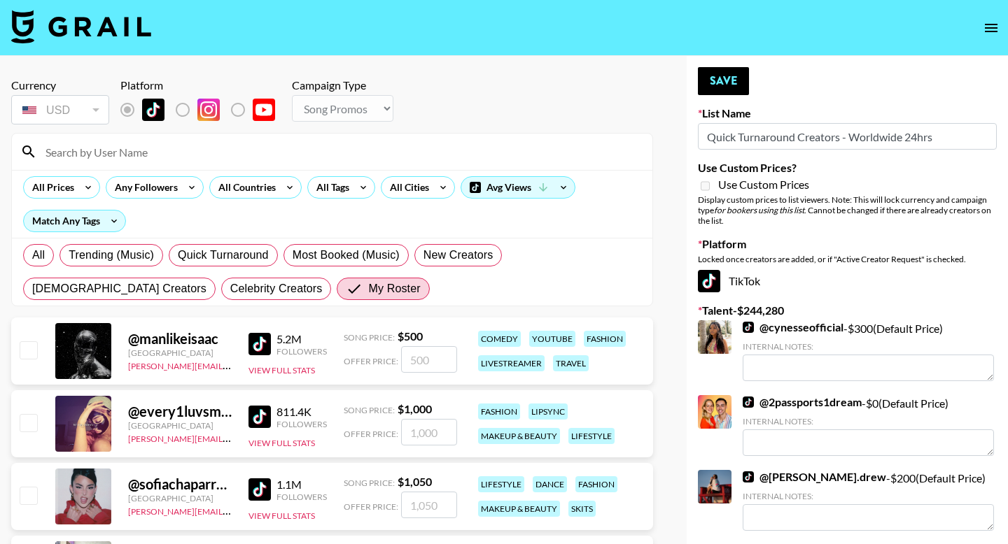
scroll to position [208, 0]
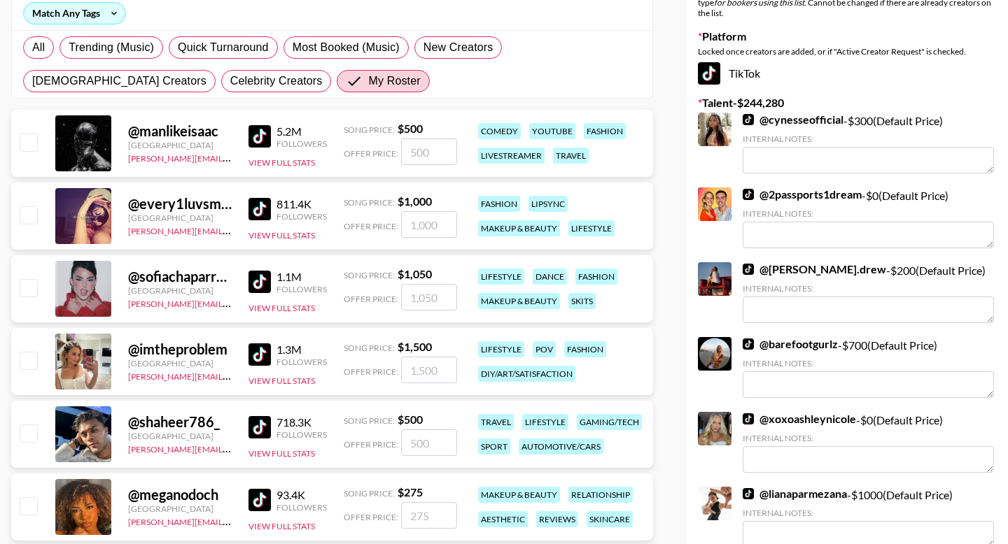
click at [31, 283] on input "checkbox" at bounding box center [28, 287] width 17 height 17
checkbox input "true"
type input "1050"
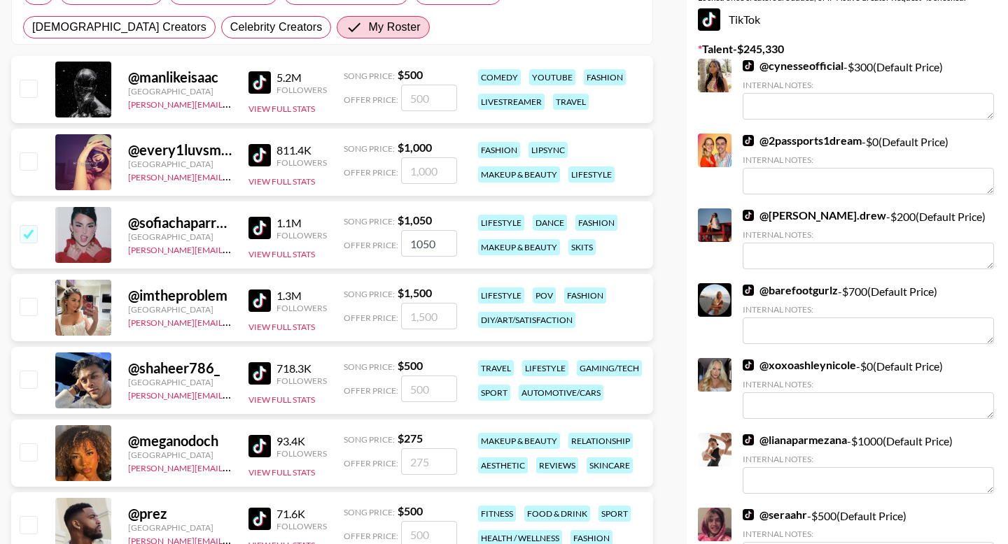
scroll to position [209, 0]
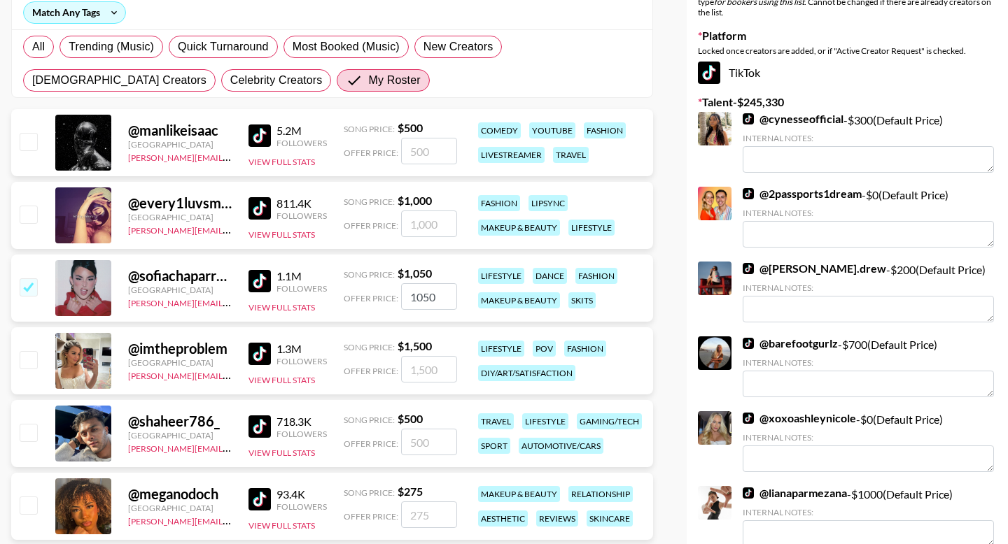
click at [27, 293] on input "checkbox" at bounding box center [28, 287] width 17 height 17
checkbox input "false"
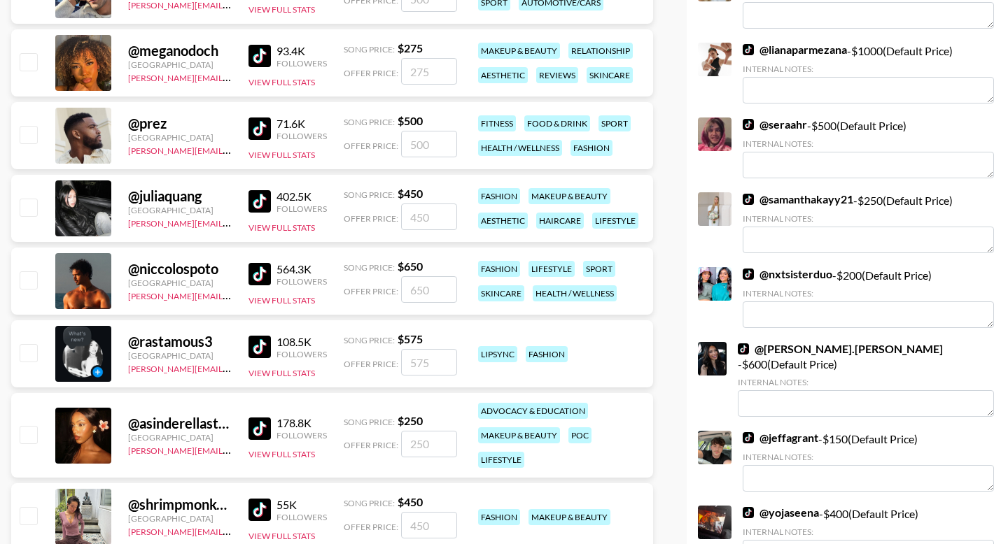
scroll to position [700, 0]
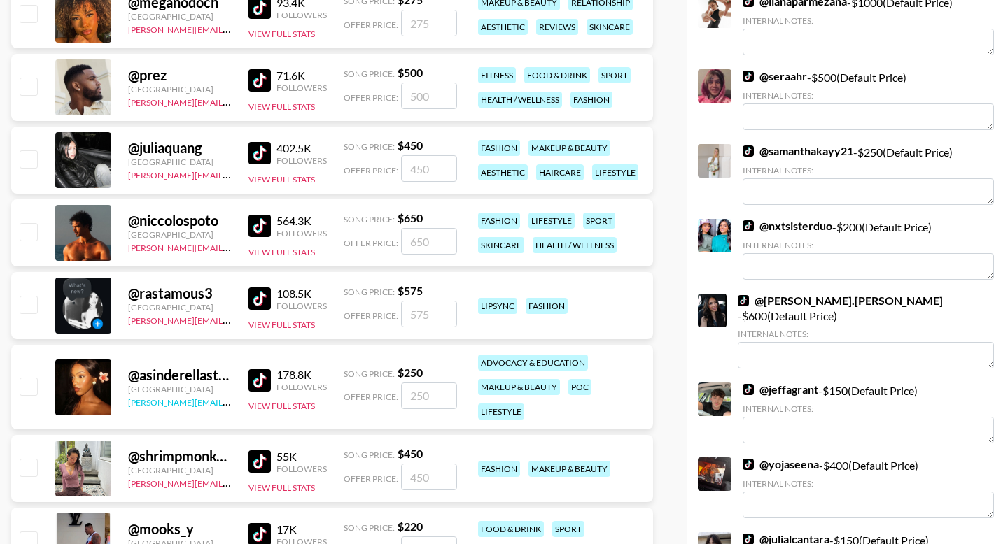
drag, startPoint x: 30, startPoint y: 303, endPoint x: 141, endPoint y: 400, distance: 147.8
click at [30, 303] on input "checkbox" at bounding box center [28, 304] width 17 height 17
checkbox input "true"
type input "575"
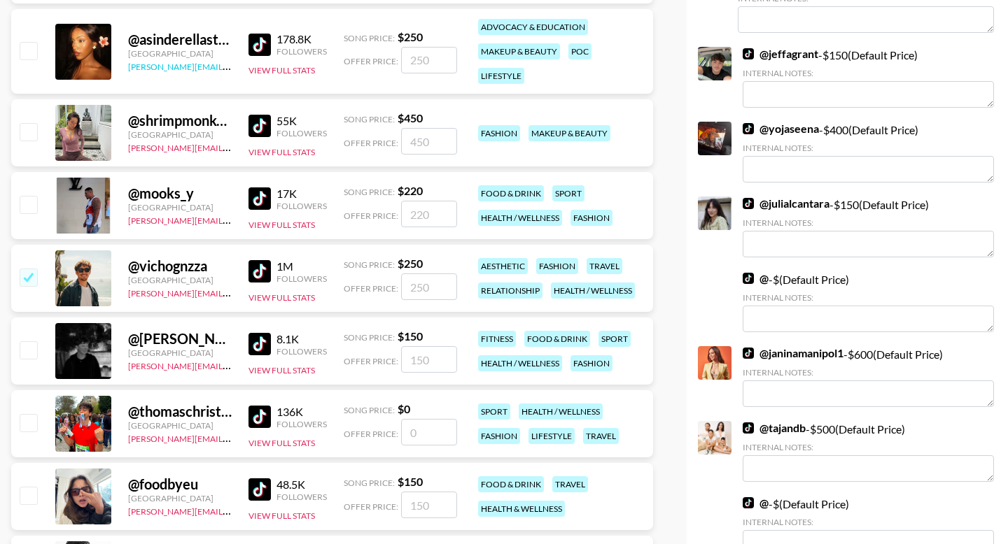
scroll to position [1038, 0]
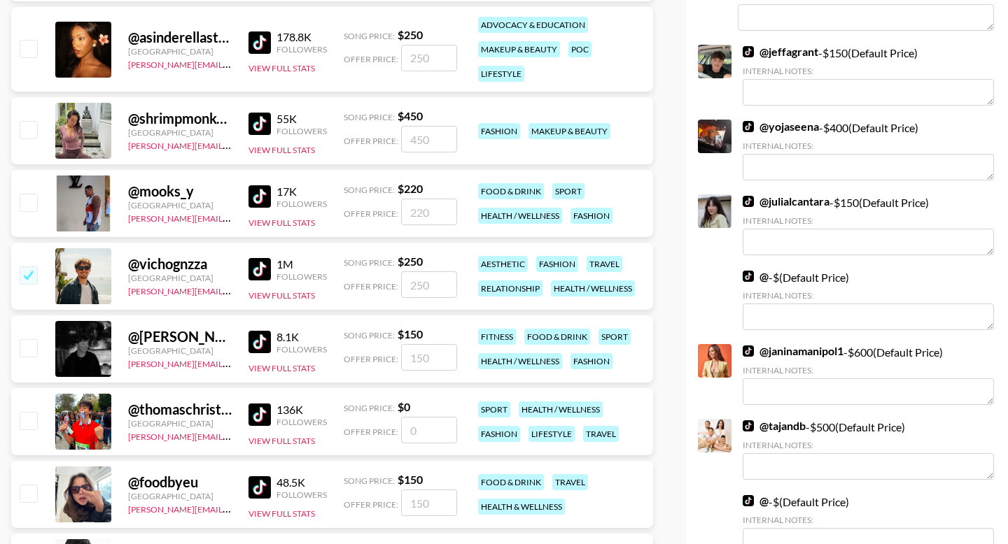
click at [22, 134] on input "checkbox" at bounding box center [28, 129] width 17 height 17
checkbox input "true"
type input "450"
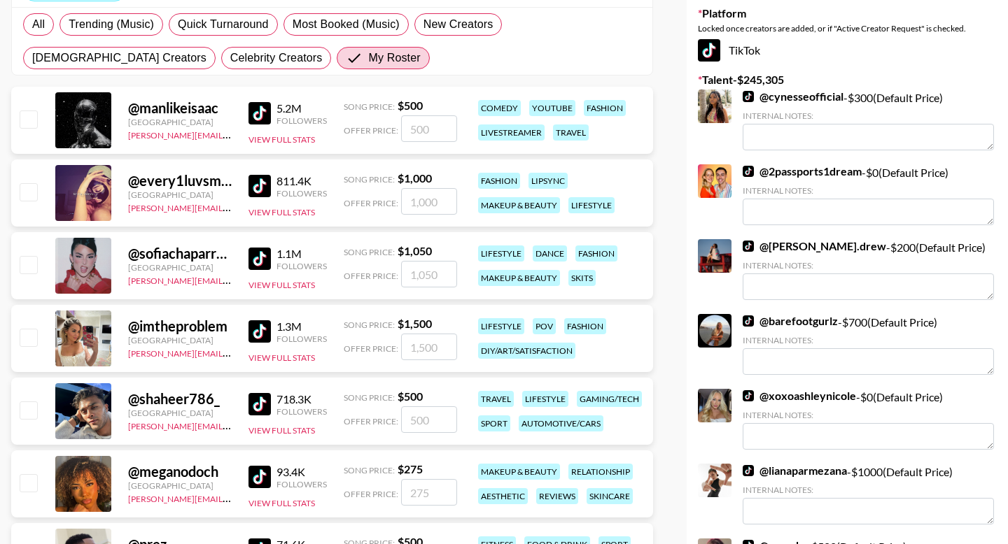
scroll to position [216, 0]
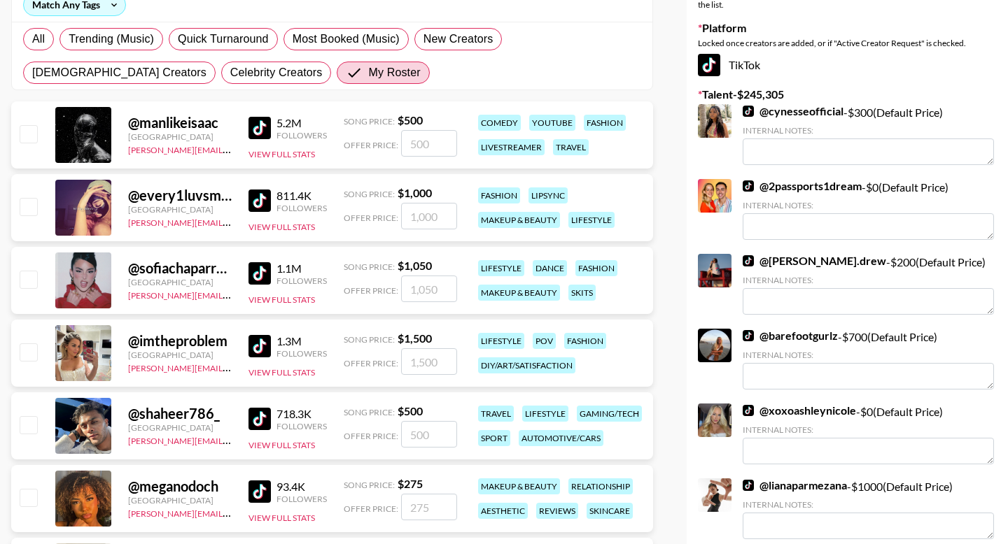
click at [28, 140] on input "checkbox" at bounding box center [28, 133] width 17 height 17
checkbox input "true"
type input "500"
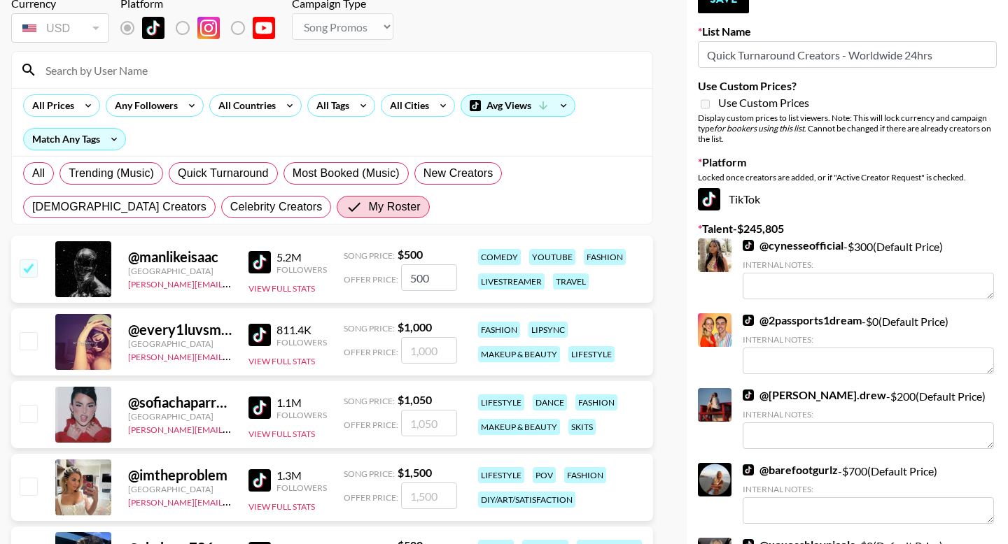
scroll to position [75, 0]
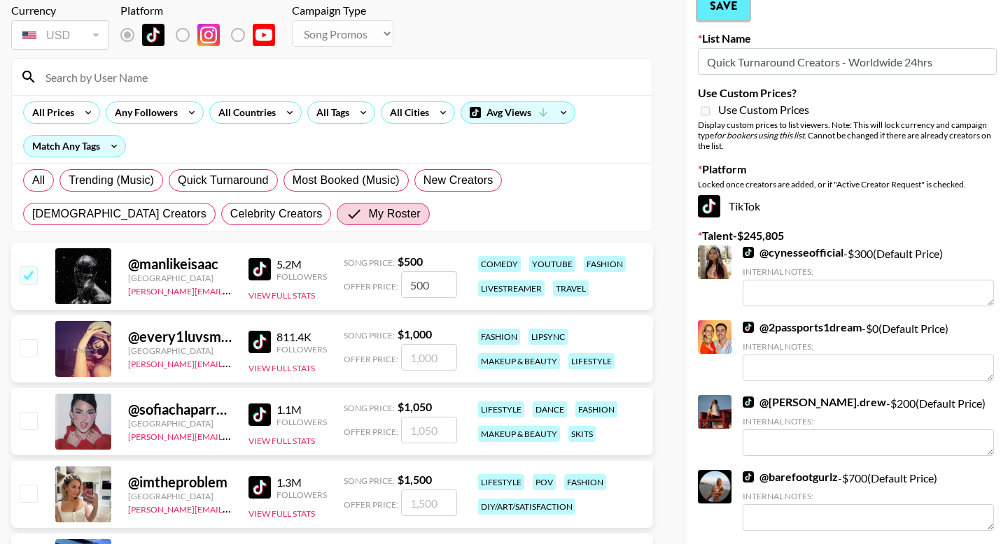
click at [719, 12] on button "Save" at bounding box center [723, 6] width 51 height 28
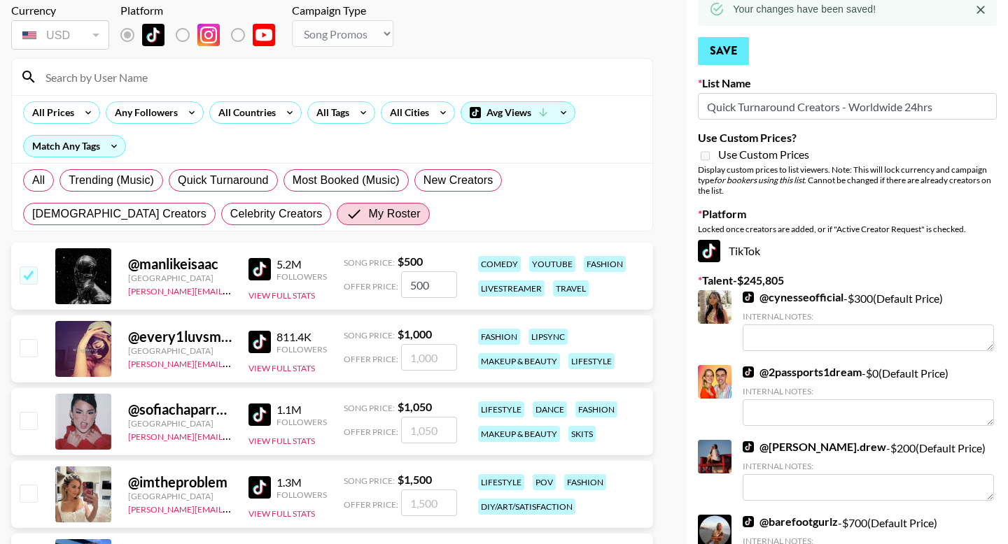
click at [719, 13] on icon at bounding box center [716, 8] width 15 height 15
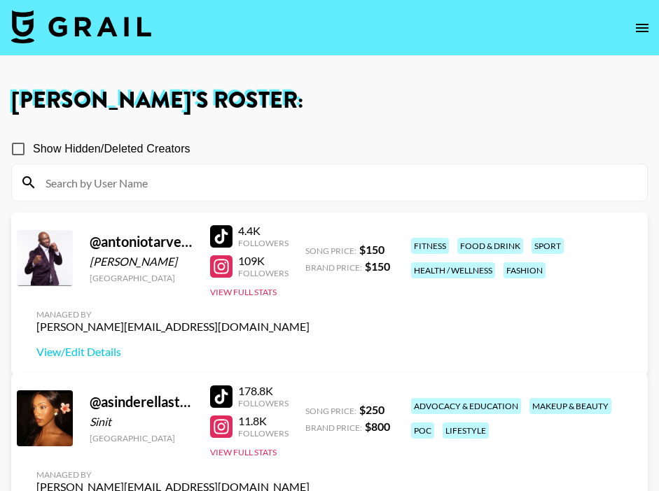
click at [642, 33] on icon "open drawer" at bounding box center [641, 28] width 17 height 17
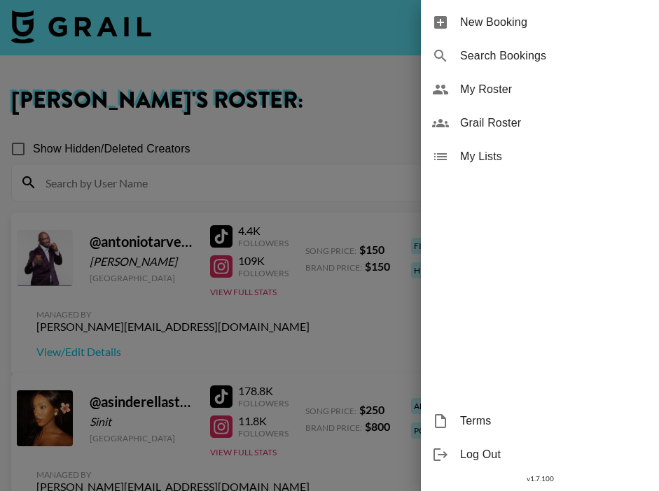
click at [478, 97] on span "My Roster" at bounding box center [554, 89] width 188 height 17
click at [293, 154] on div at bounding box center [329, 245] width 659 height 491
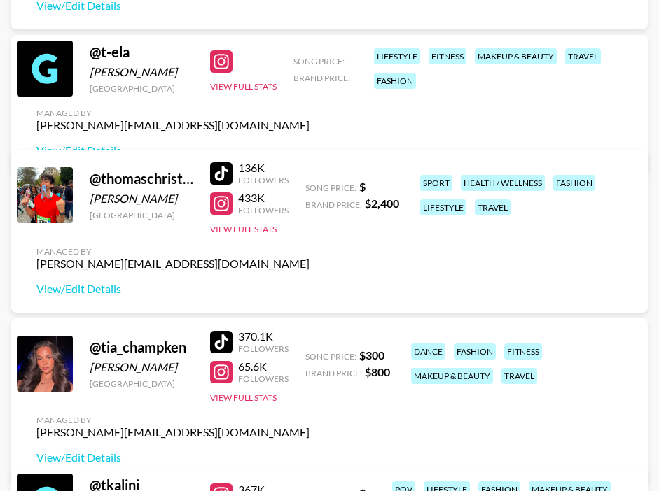
scroll to position [4756, 0]
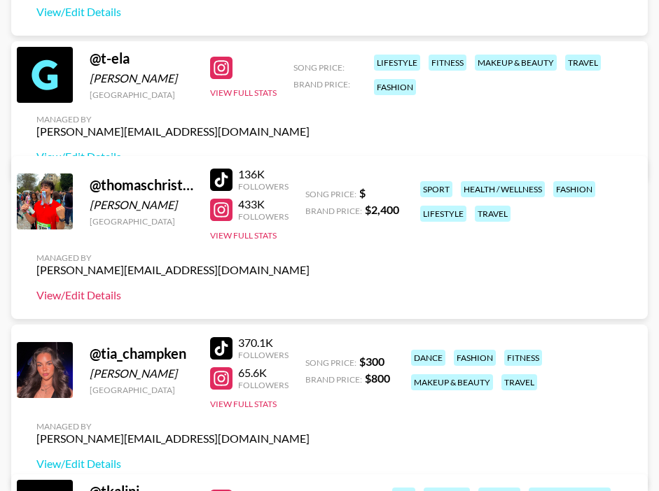
click at [99, 297] on link "View/Edit Details" at bounding box center [172, 295] width 273 height 14
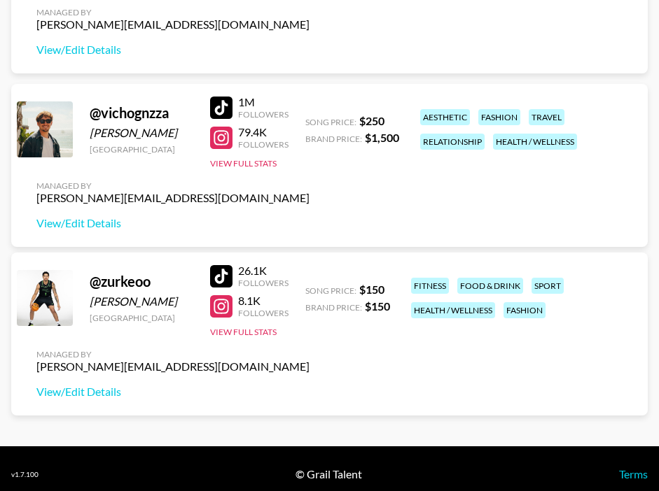
scroll to position [5307, 0]
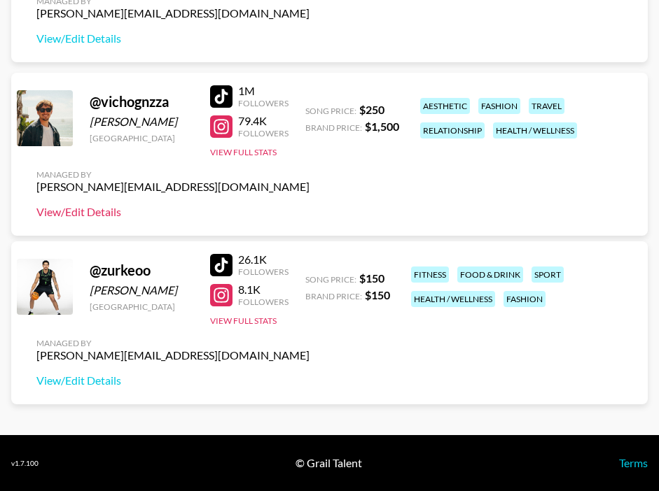
click at [93, 218] on link "View/Edit Details" at bounding box center [172, 212] width 273 height 14
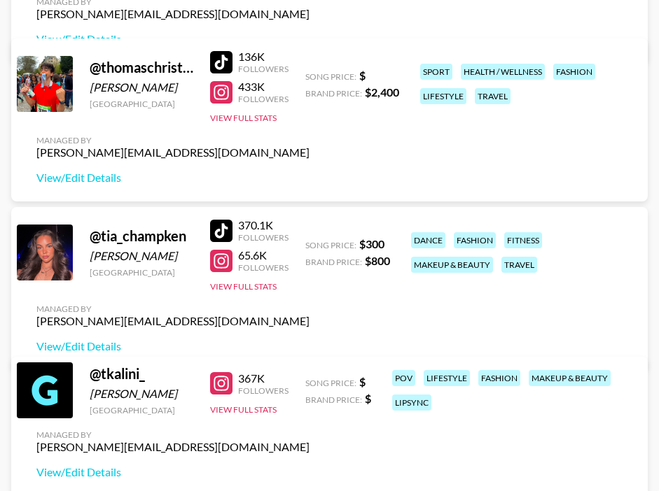
scroll to position [4874, 0]
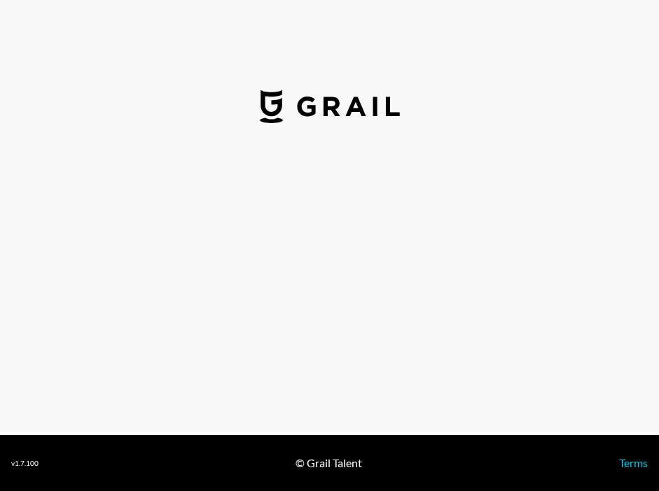
select select "USD"
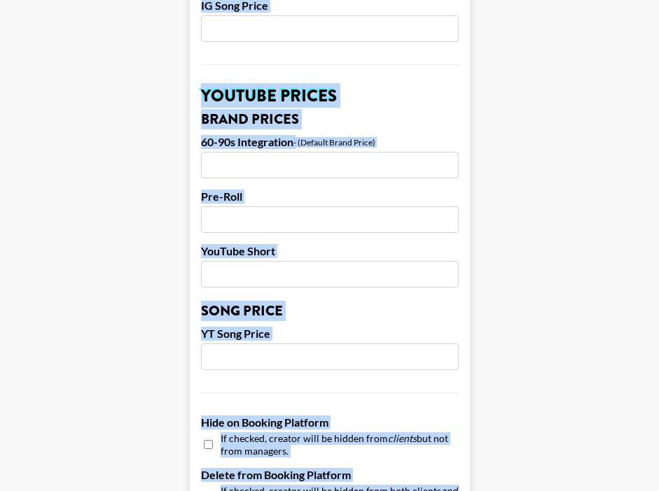
scroll to position [997, 0]
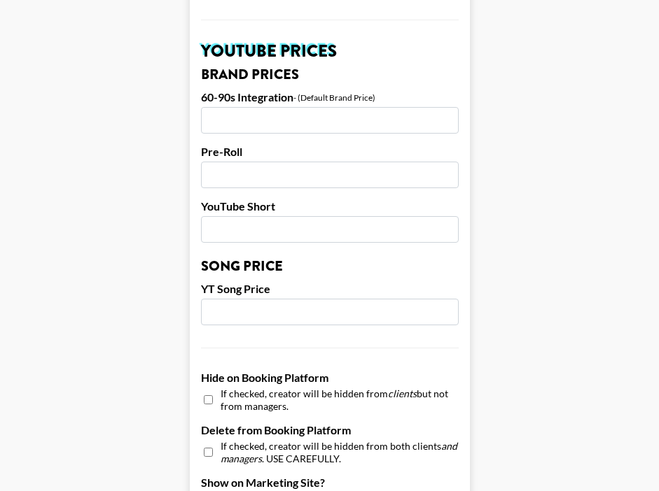
drag, startPoint x: 197, startPoint y: 178, endPoint x: 347, endPoint y: 13, distance: 222.9
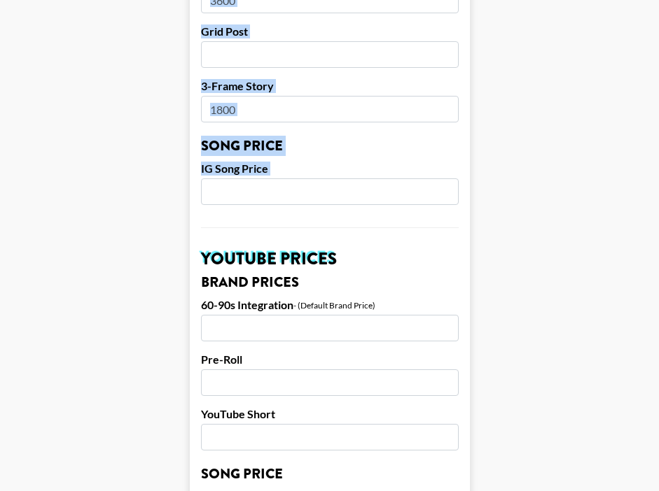
scroll to position [782, 0]
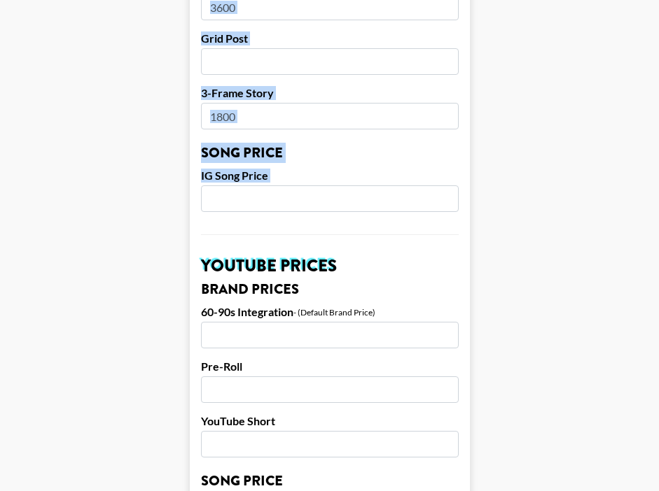
copy form "TikTok User Instagram User Instagram Followers YouTube Channel Handle YouTube S…"
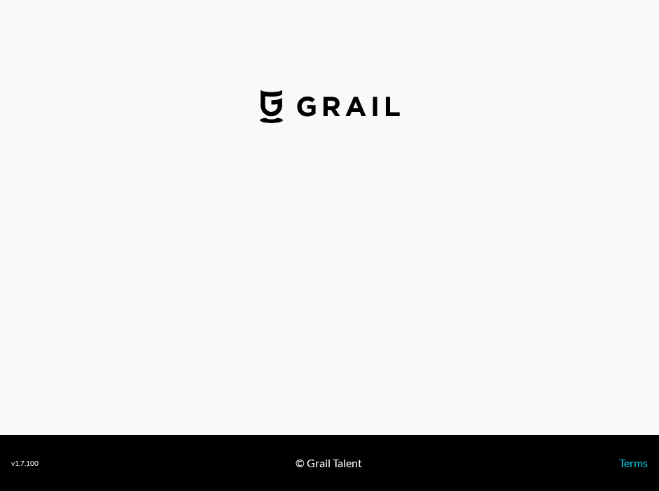
select select "USD"
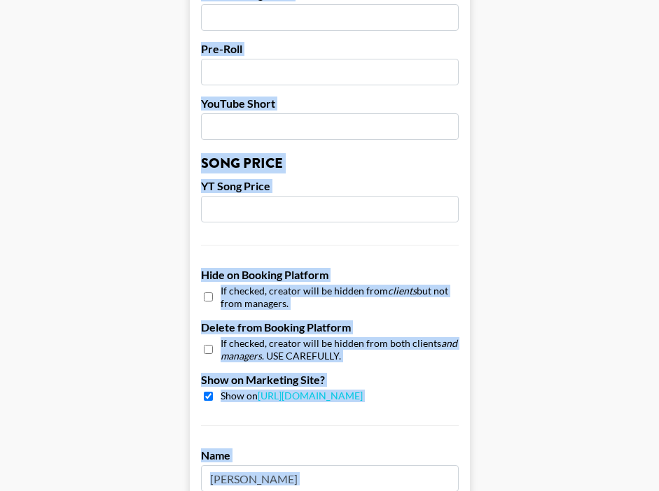
scroll to position [1407, 0]
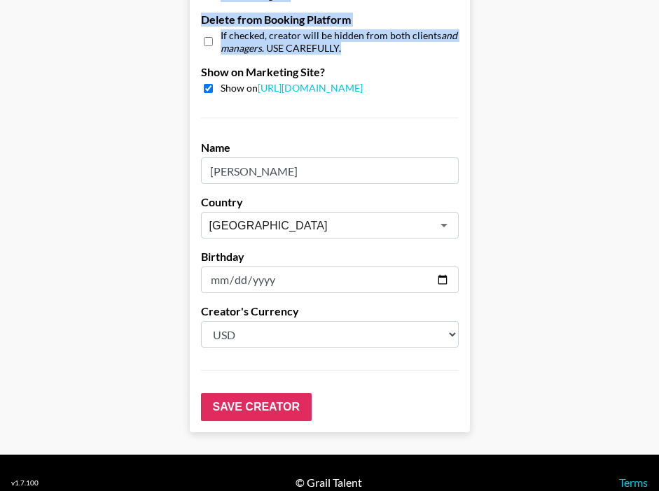
drag, startPoint x: 199, startPoint y: 178, endPoint x: 404, endPoint y: 27, distance: 254.7
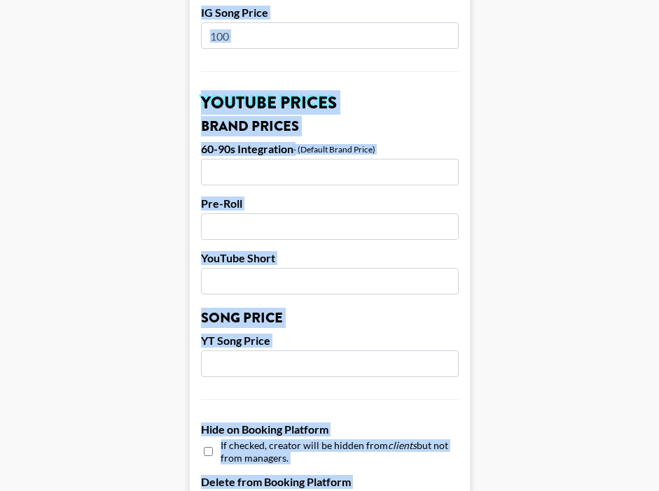
scroll to position [856, 0]
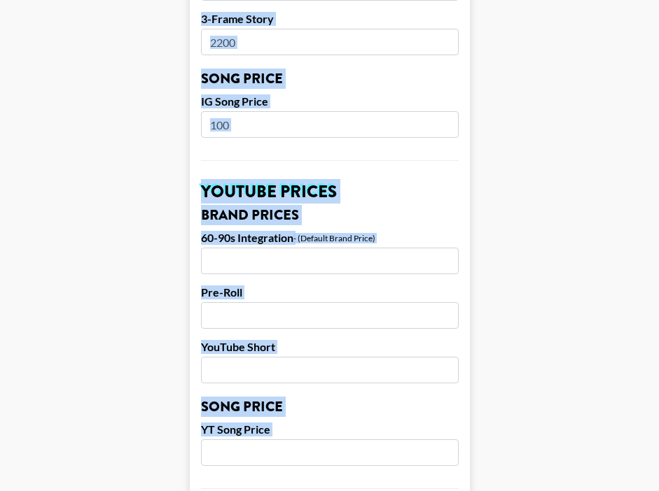
copy form "TikTok User Instagram User Instagram Followers YouTube Channel Handle YouTube S…"
